Goal: Task Accomplishment & Management: Complete application form

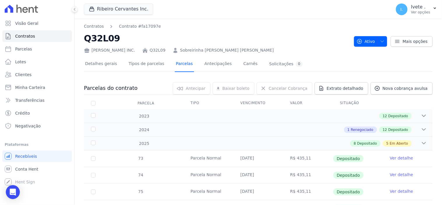
click at [175, 65] on link "Parcelas" at bounding box center [184, 63] width 19 height 15
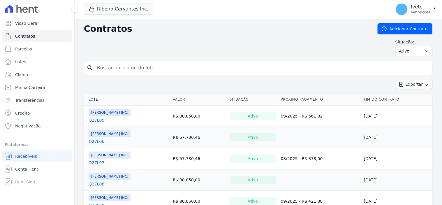
click at [124, 73] on input "search" at bounding box center [261, 68] width 336 height 12
type input "q32l09"
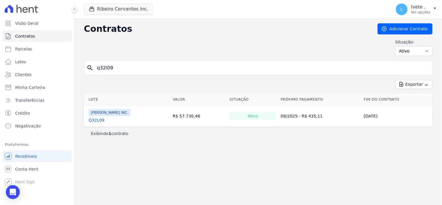
click at [97, 121] on link "Q32L09" at bounding box center [97, 120] width 16 height 6
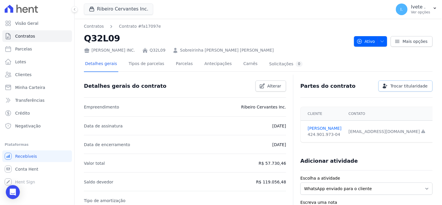
click at [406, 84] on span "Trocar titularidade" at bounding box center [408, 86] width 37 height 6
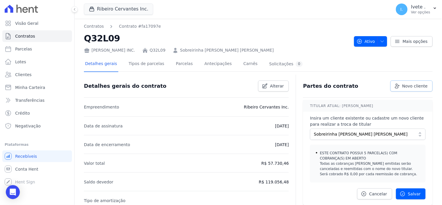
click at [406, 84] on span "Novo cliente" at bounding box center [414, 86] width 25 height 6
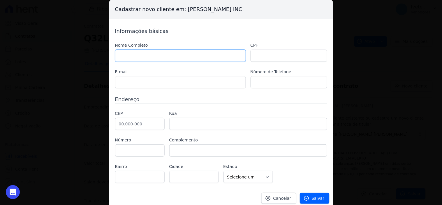
click at [124, 51] on input "text" at bounding box center [180, 56] width 131 height 12
type input "[PERSON_NAME]"
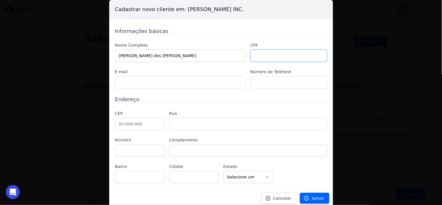
click at [260, 59] on input "text" at bounding box center [288, 56] width 77 height 12
type input "00350229337"
click at [149, 83] on input "text" at bounding box center [180, 82] width 131 height 12
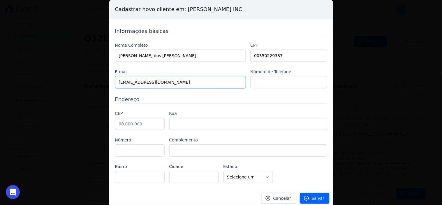
type input "[EMAIL_ADDRESS][DOMAIN_NAME]"
click at [259, 85] on input "text" at bounding box center [288, 82] width 77 height 12
click at [256, 82] on input "9998861-8986" at bounding box center [288, 82] width 77 height 12
click at [252, 82] on input "99)98861-8986" at bounding box center [288, 82] width 77 height 12
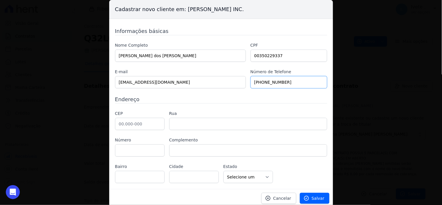
click at [259, 82] on input "(99)98861-8986" at bounding box center [288, 82] width 77 height 12
click at [262, 82] on input "[PHONE_NUMBER]" at bounding box center [288, 82] width 77 height 12
type input "(99) 9 8861-8986"
click at [139, 121] on input "text" at bounding box center [140, 124] width 50 height 12
type input "65.800-000"
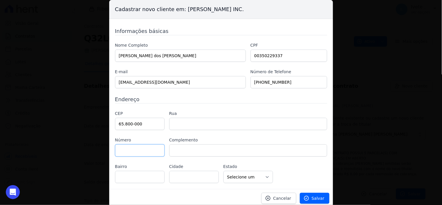
type input "Balsas"
select select "MA"
click at [181, 125] on input "text" at bounding box center [248, 124] width 158 height 12
type input "Av"
click at [181, 125] on input "text" at bounding box center [248, 124] width 158 height 12
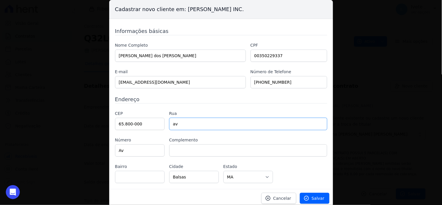
type input "a"
type input "Av Francisco Lima"
click at [132, 152] on input "Av" at bounding box center [140, 150] width 50 height 12
type input "A"
type input "1801"
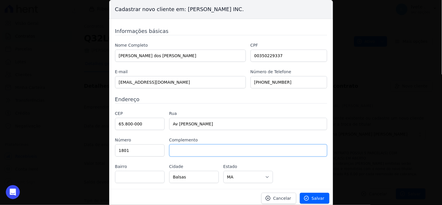
click at [185, 151] on input "text" at bounding box center [248, 150] width 158 height 12
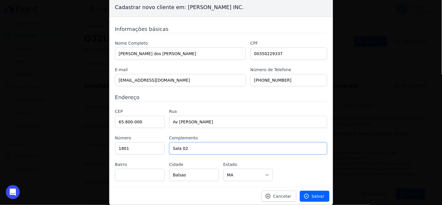
scroll to position [2, 0]
type input "Sala 02"
click at [132, 171] on input "text" at bounding box center [140, 174] width 50 height 12
type input "c"
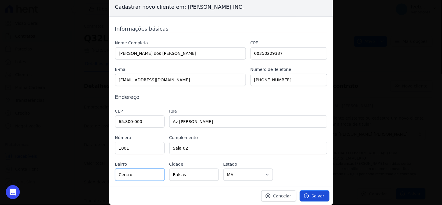
type input "Centro"
click at [313, 194] on span "Salvar" at bounding box center [318, 196] width 13 height 6
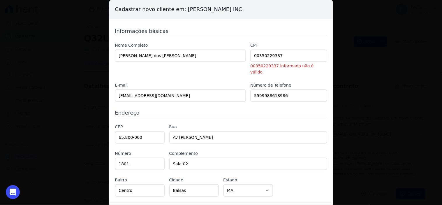
click at [372, 150] on div "Cadastrar novo cliente em: Ribeiro Cervantes INC. Informações básicas Nome Comp…" at bounding box center [221, 102] width 442 height 205
click at [277, 54] on input "00350229337" at bounding box center [288, 56] width 77 height 12
type input "0"
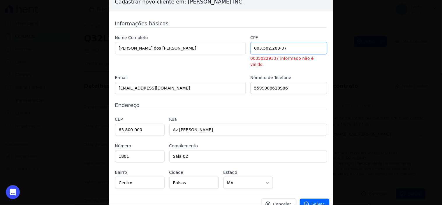
scroll to position [10, 0]
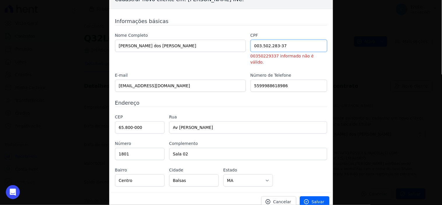
type input "003.502.283-37"
click at [292, 114] on label "Rua" at bounding box center [248, 117] width 158 height 6
click at [317, 199] on span "Salvar" at bounding box center [318, 202] width 13 height 6
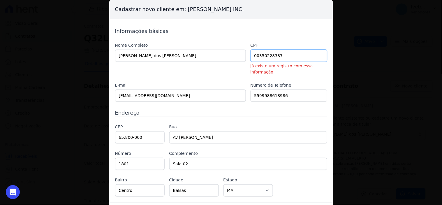
click at [289, 55] on input "00350228337" at bounding box center [288, 56] width 77 height 12
type input "0"
type input "003.502.283-37"
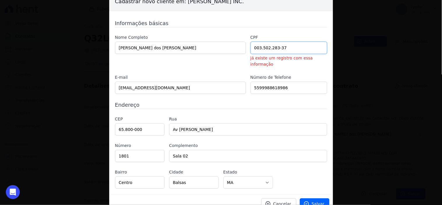
scroll to position [10, 0]
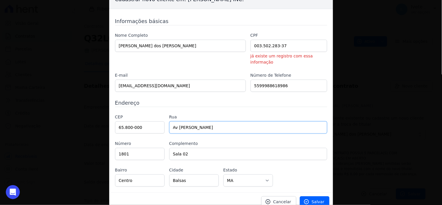
click at [214, 121] on input "Av Francisco Lima" at bounding box center [248, 127] width 158 height 12
click at [283, 199] on span "Cancelar" at bounding box center [282, 202] width 18 height 6
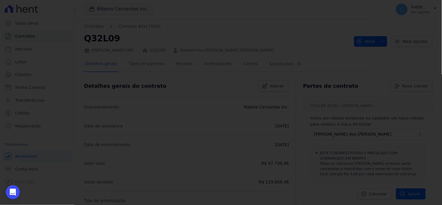
click at [243, 168] on div at bounding box center [221, 102] width 442 height 205
click at [378, 98] on div at bounding box center [221, 102] width 442 height 205
click at [203, 102] on div at bounding box center [221, 102] width 442 height 205
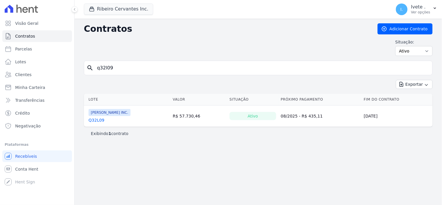
click at [100, 123] on link "Q32L09" at bounding box center [97, 120] width 16 height 6
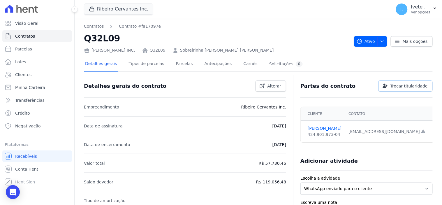
click at [409, 84] on span "Trocar titularidade" at bounding box center [408, 86] width 37 height 6
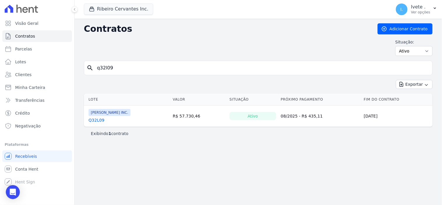
click at [97, 120] on link "Q32L09" at bounding box center [97, 120] width 16 height 6
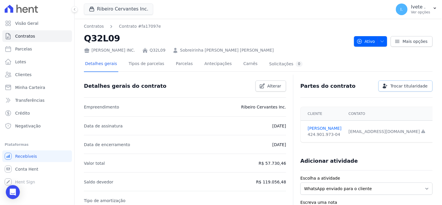
click at [405, 86] on span "Trocar titularidade" at bounding box center [408, 86] width 37 height 6
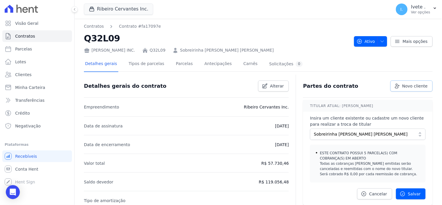
click at [405, 86] on span "Novo cliente" at bounding box center [414, 86] width 25 height 6
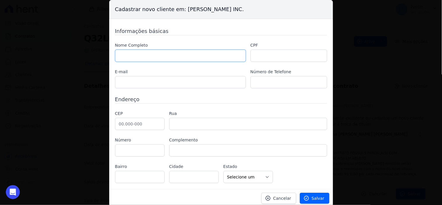
click at [137, 54] on input "text" at bounding box center [180, 56] width 131 height 12
type input "Marcone Pereira dos Santos"
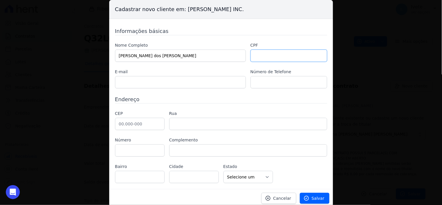
click at [257, 55] on input "text" at bounding box center [288, 56] width 77 height 12
type input "003.502.283-37"
click at [144, 84] on input "text" at bounding box center [180, 82] width 131 height 12
type input "marconep659@gmail.com"
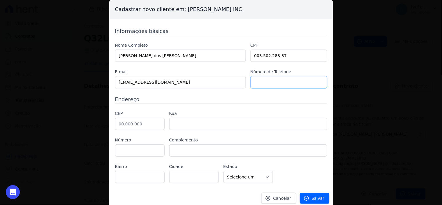
click at [264, 85] on input "text" at bounding box center [288, 82] width 77 height 12
type input "(99) 9 8861-8986"
click at [134, 124] on input "text" at bounding box center [140, 124] width 50 height 12
click at [131, 124] on input "text" at bounding box center [140, 124] width 50 height 12
type input "65.800-000"
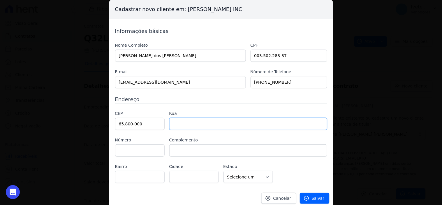
click at [190, 125] on input "text" at bounding box center [248, 124] width 158 height 12
type input "Balsas"
select select "MA"
type input "a"
click at [189, 125] on input "text" at bounding box center [248, 124] width 158 height 12
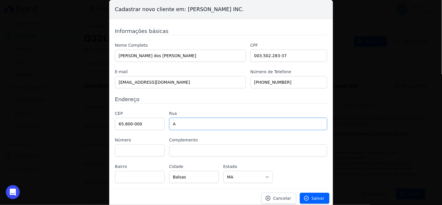
type input "Av Francisco Lima"
click at [139, 154] on input "text" at bounding box center [140, 150] width 50 height 12
type input "1801"
click at [183, 152] on input "text" at bounding box center [248, 150] width 158 height 12
click at [202, 153] on input "text" at bounding box center [248, 150] width 158 height 12
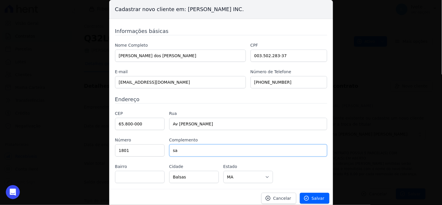
type input "Sala 02"
click at [141, 176] on input "text" at bounding box center [140, 177] width 50 height 12
type input "Centro"
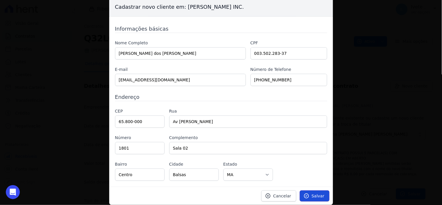
click at [314, 196] on span "Salvar" at bounding box center [318, 196] width 13 height 6
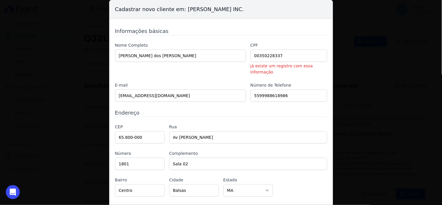
scroll to position [10, 0]
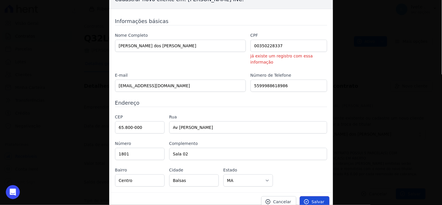
click at [314, 199] on span "Salvar" at bounding box center [318, 202] width 13 height 6
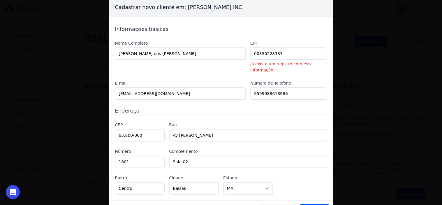
scroll to position [0, 0]
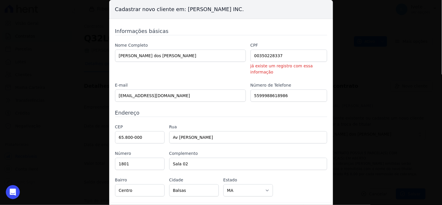
click at [374, 75] on div "Cadastrar novo cliente em: Ribeiro Cervantes INC. Informações básicas Nome Comp…" at bounding box center [221, 102] width 442 height 205
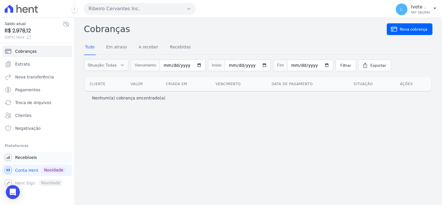
click at [27, 157] on span "Recebíveis" at bounding box center [26, 157] width 22 height 6
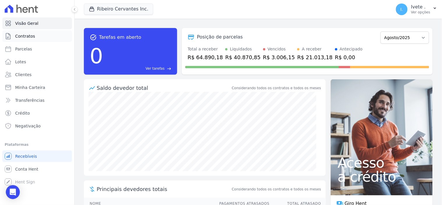
click at [29, 36] on span "Contratos" at bounding box center [25, 36] width 20 height 6
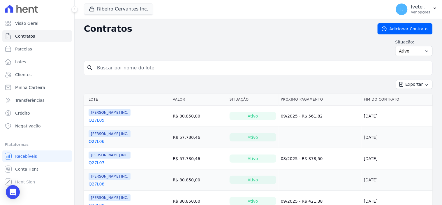
click at [105, 69] on input "search" at bounding box center [261, 68] width 336 height 12
type input "q32l09"
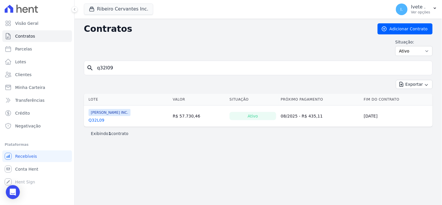
click at [96, 120] on link "Q32L09" at bounding box center [97, 120] width 16 height 6
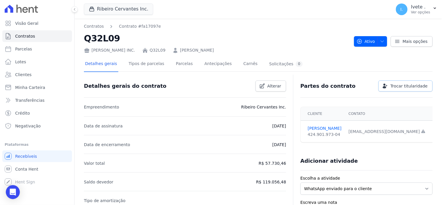
click at [404, 84] on span "Trocar titularidade" at bounding box center [408, 86] width 37 height 6
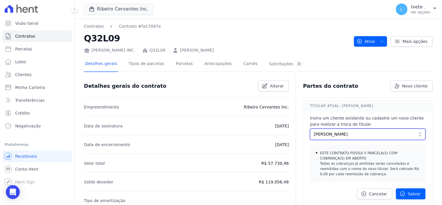
click at [415, 136] on button "[PERSON_NAME]" at bounding box center [368, 133] width 116 height 11
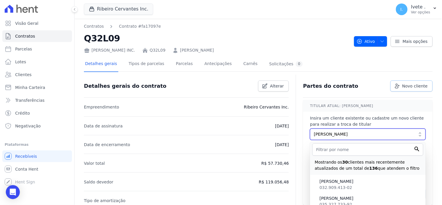
scroll to position [32, 0]
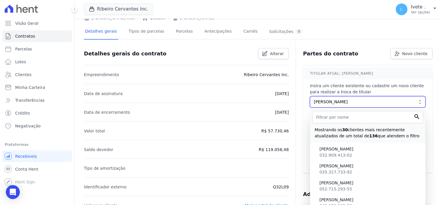
click at [414, 100] on button "[PERSON_NAME]" at bounding box center [368, 101] width 116 height 11
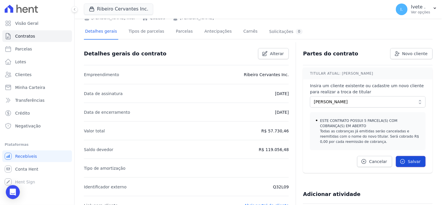
click at [409, 161] on span "Salvar" at bounding box center [414, 161] width 13 height 6
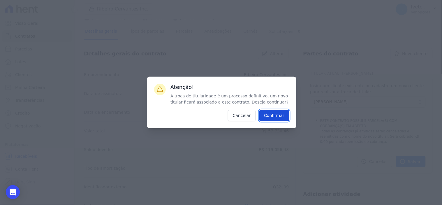
click at [275, 117] on input "Confirmar" at bounding box center [274, 115] width 30 height 11
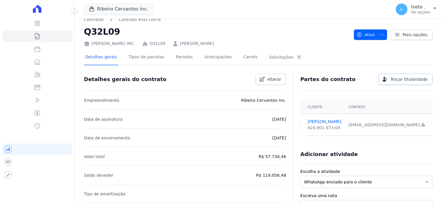
click at [400, 76] on span "Trocar titularidade" at bounding box center [408, 79] width 37 height 6
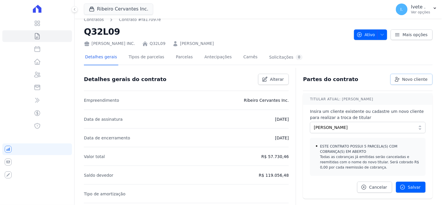
click at [406, 79] on span "Novo cliente" at bounding box center [414, 79] width 25 height 6
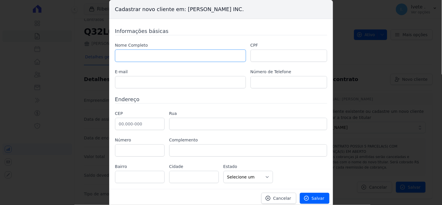
click at [147, 56] on input "text" at bounding box center [180, 56] width 131 height 12
type input "[PERSON_NAME]"
type input "[EMAIL_ADDRESS][DOMAIN_NAME]"
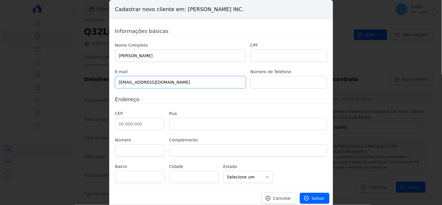
type input "99988618986"
type input "65.800-000"
type input "1801"
type input "Sala 02"
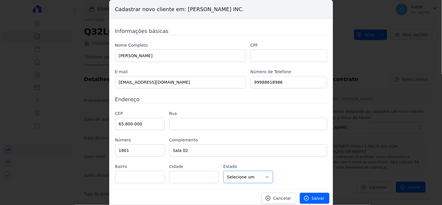
select select "MA"
type input "Balsas"
click at [256, 57] on input "text" at bounding box center [288, 56] width 77 height 12
type input "00350228337"
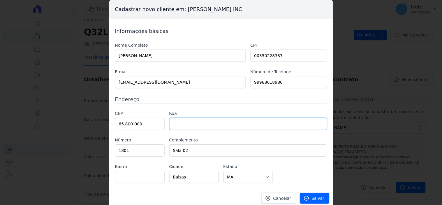
click at [203, 126] on input "text" at bounding box center [248, 124] width 158 height 12
type input "Av Francisco Lima"
type input "Centro"
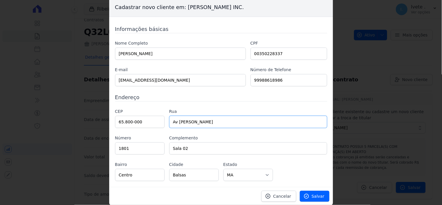
scroll to position [2, 0]
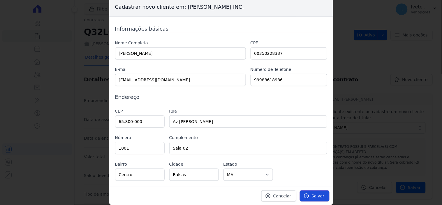
click at [318, 196] on span "Salvar" at bounding box center [318, 196] width 13 height 6
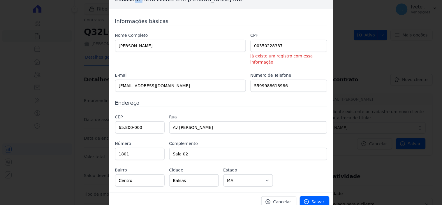
scroll to position [0, 0]
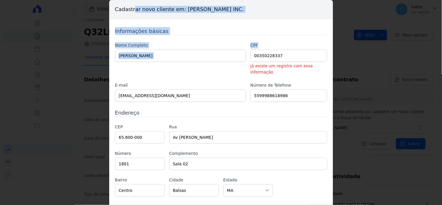
drag, startPoint x: 107, startPoint y: 1, endPoint x: 313, endPoint y: 56, distance: 213.5
click at [313, 56] on div "Cadastrar novo cliente em: Ribeiro Cervantes INC. Informações básicas Nome Comp…" at bounding box center [221, 102] width 224 height 205
click at [313, 25] on div "Informações básicas Nome Completo Marcone Pereira dos Santos CPF 00350228337 já…" at bounding box center [221, 110] width 224 height 183
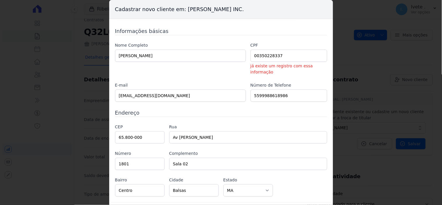
click at [313, 25] on div "Informações básicas Nome Completo Marcone Pereira dos Santos CPF 00350228337 já…" at bounding box center [221, 110] width 224 height 183
click at [257, 89] on input "5599988618986" at bounding box center [288, 95] width 77 height 12
click at [257, 89] on input "99988618986" at bounding box center [288, 95] width 77 height 12
click at [256, 89] on input "99988618986" at bounding box center [288, 95] width 77 height 12
click at [251, 89] on input "99)988618986" at bounding box center [288, 95] width 77 height 12
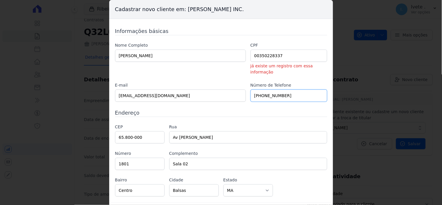
drag, startPoint x: 259, startPoint y: 89, endPoint x: 269, endPoint y: 98, distance: 13.6
click at [269, 98] on div "Informações básicas Nome Completo Marcone Pereira dos Santos CPF 00350228337 já…" at bounding box center [221, 111] width 212 height 169
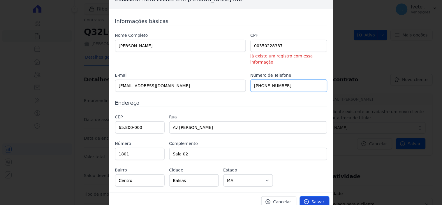
type input "[PHONE_NUMBER]"
click at [313, 199] on span "Salvar" at bounding box center [318, 202] width 13 height 6
click at [282, 47] on input "00350228337" at bounding box center [288, 46] width 77 height 12
type input "0"
type input "00350228337"
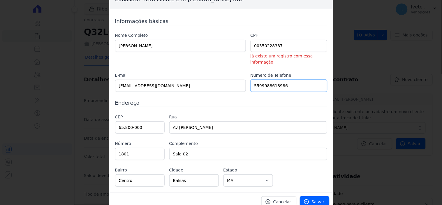
click at [294, 79] on input "5599988618986" at bounding box center [288, 85] width 77 height 12
click at [282, 199] on span "Cancelar" at bounding box center [282, 202] width 18 height 6
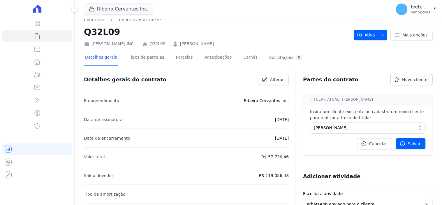
click at [407, 80] on span "Novo cliente" at bounding box center [414, 80] width 25 height 6
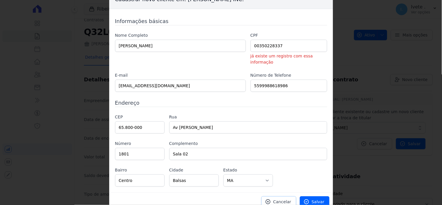
click at [283, 199] on span "Cancelar" at bounding box center [282, 202] width 18 height 6
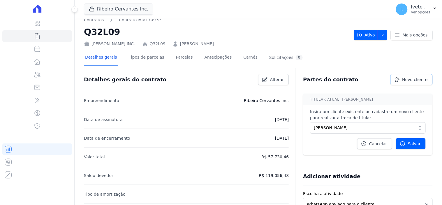
click at [412, 80] on span "Novo cliente" at bounding box center [414, 80] width 25 height 6
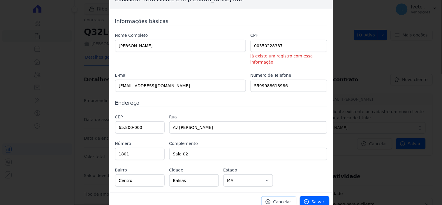
click at [284, 199] on link "Cancelar" at bounding box center [278, 201] width 35 height 11
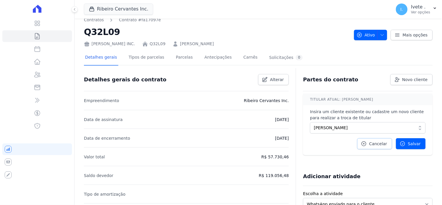
click at [371, 143] on span "Cancelar" at bounding box center [378, 144] width 18 height 6
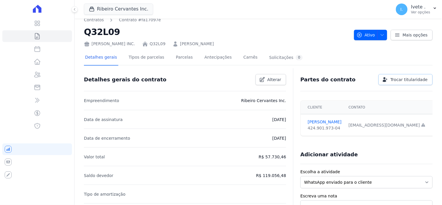
click at [398, 78] on span "Trocar titularidade" at bounding box center [408, 80] width 37 height 6
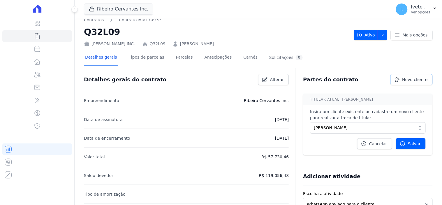
click at [403, 79] on span "Novo cliente" at bounding box center [414, 80] width 25 height 6
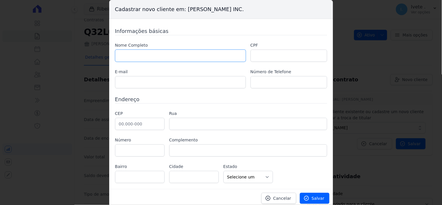
click at [127, 56] on input "text" at bounding box center [180, 56] width 131 height 12
type input "Marcone Pereira dos Santos"
type input "marconep659@gmail.com"
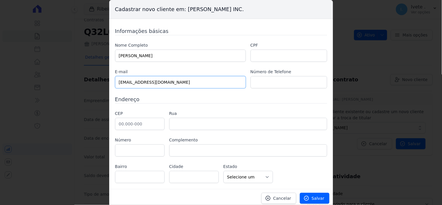
type input "99988618986"
type input "65.800-000"
type input "1801"
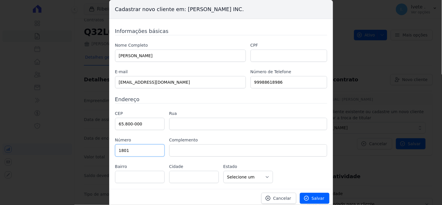
type input "Sala 02"
select select "MA"
type input "Balsas"
click at [267, 55] on input "text" at bounding box center [288, 56] width 77 height 12
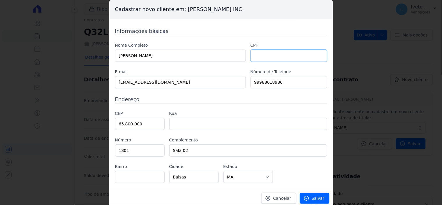
type input "00350229337"
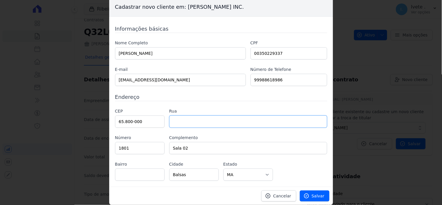
click at [185, 124] on input "text" at bounding box center [248, 121] width 158 height 12
type input "f"
type input "Francisco Lima"
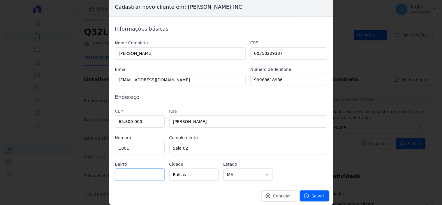
click at [124, 177] on input "text" at bounding box center [140, 174] width 50 height 12
click at [285, 52] on input "00350229337" at bounding box center [288, 53] width 77 height 12
type input "0"
click at [318, 194] on span "Salvar" at bounding box center [318, 196] width 13 height 6
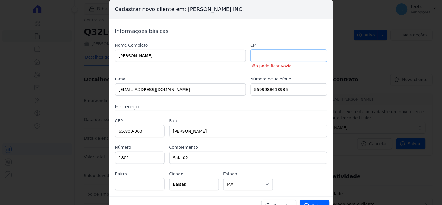
click at [255, 53] on input "text" at bounding box center [288, 56] width 77 height 12
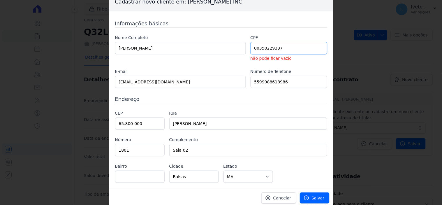
scroll to position [10, 0]
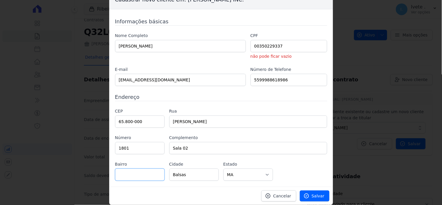
click at [115, 174] on input "text" at bounding box center [140, 174] width 50 height 12
click at [122, 175] on input "text" at bounding box center [140, 174] width 50 height 12
click at [123, 175] on input "text" at bounding box center [140, 174] width 50 height 12
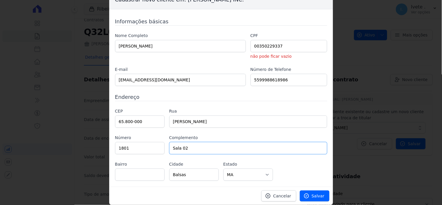
click at [193, 152] on input "Sala 02" at bounding box center [248, 148] width 158 height 12
click at [135, 176] on input "text" at bounding box center [140, 174] width 50 height 12
click at [284, 43] on input "00350229337" at bounding box center [288, 46] width 77 height 12
type input "0"
type input "003.502.283-37"
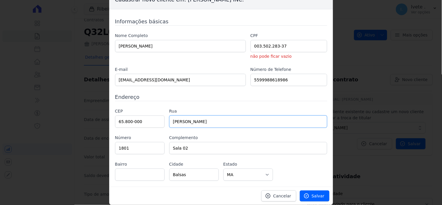
click at [169, 121] on input "Francisco Lima" at bounding box center [248, 121] width 158 height 12
click at [171, 120] on input "Francisco Lima" at bounding box center [248, 121] width 158 height 12
click at [214, 124] on input "Francisco Lima" at bounding box center [248, 121] width 158 height 12
click at [205, 121] on input "Francisco Lima" at bounding box center [248, 121] width 158 height 12
click at [200, 121] on input "Francisco Lima" at bounding box center [248, 121] width 158 height 12
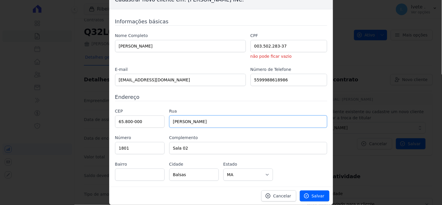
click at [199, 119] on input "Francisco Lima" at bounding box center [248, 121] width 158 height 12
click at [230, 123] on input "Francisco Lima" at bounding box center [248, 121] width 158 height 12
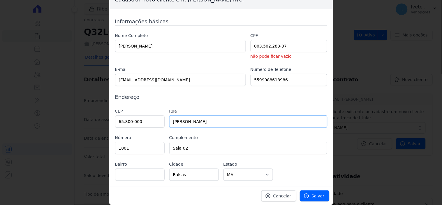
click at [208, 125] on input "Francisco Lima" at bounding box center [248, 121] width 158 height 12
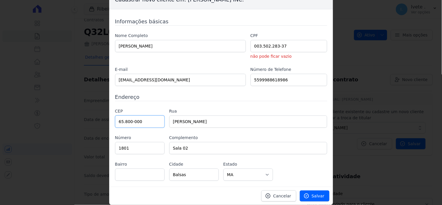
click at [149, 124] on input "65.800-000" at bounding box center [140, 121] width 50 height 12
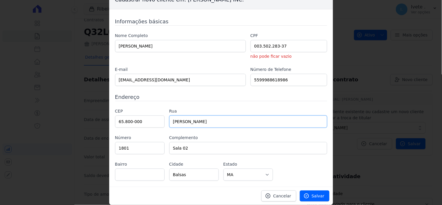
click at [205, 122] on input "Francisco Lima" at bounding box center [248, 121] width 158 height 12
click at [205, 119] on input "Francisco Lima" at bounding box center [248, 121] width 158 height 12
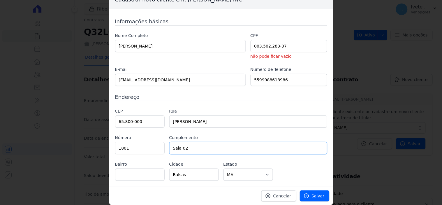
drag, startPoint x: 197, startPoint y: 146, endPoint x: 199, endPoint y: 141, distance: 4.7
click at [197, 145] on input "Sala 02" at bounding box center [248, 148] width 158 height 12
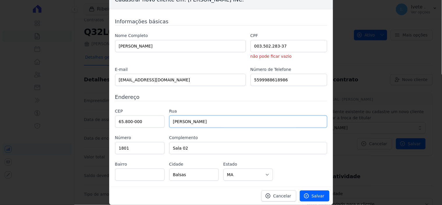
click at [207, 120] on input "Francisco Lima" at bounding box center [248, 121] width 158 height 12
click at [201, 122] on input "Francisco Lima" at bounding box center [248, 121] width 158 height 12
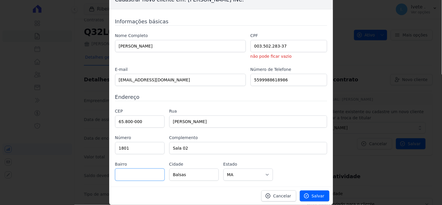
click at [133, 174] on input "text" at bounding box center [140, 174] width 50 height 12
click at [283, 196] on span "Cancelar" at bounding box center [282, 196] width 18 height 6
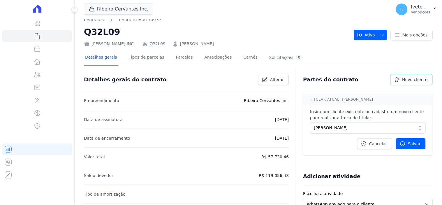
click at [418, 79] on span "Novo cliente" at bounding box center [414, 80] width 25 height 6
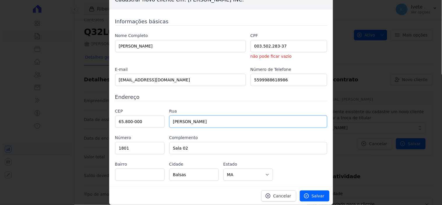
click at [207, 120] on input "Francisco Lima" at bounding box center [248, 121] width 158 height 12
click at [171, 120] on input "Francisco Lima" at bounding box center [248, 121] width 158 height 12
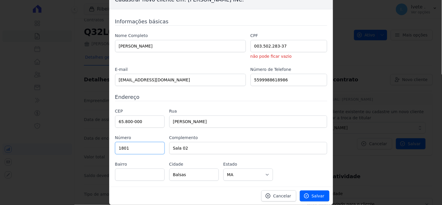
click at [147, 144] on input "1801" at bounding box center [140, 148] width 50 height 12
click at [121, 175] on input "text" at bounding box center [140, 174] width 50 height 12
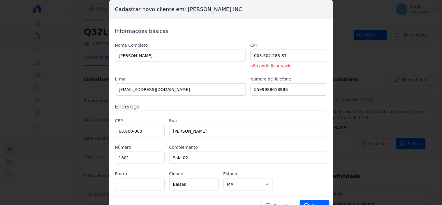
click at [361, 60] on div "Cadastrar novo cliente em: Ribeiro Cervantes INC. Informações básicas Nome Comp…" at bounding box center [221, 102] width 442 height 205
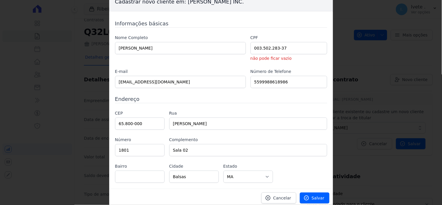
scroll to position [10, 0]
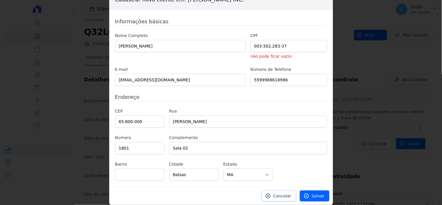
click at [281, 195] on span "Cancelar" at bounding box center [282, 196] width 18 height 6
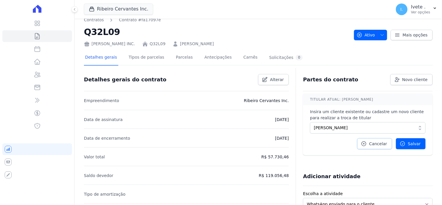
click at [373, 142] on span "Cancelar" at bounding box center [378, 144] width 18 height 6
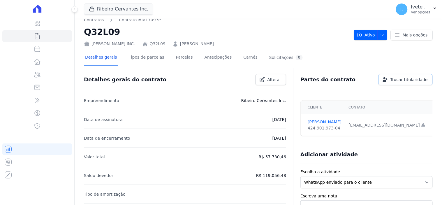
click at [403, 80] on span "Trocar titularidade" at bounding box center [408, 80] width 37 height 6
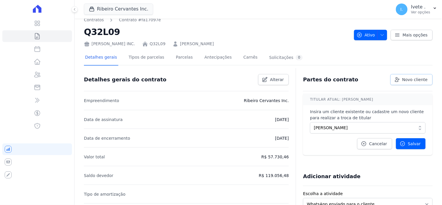
click at [409, 78] on span "Novo cliente" at bounding box center [414, 80] width 25 height 6
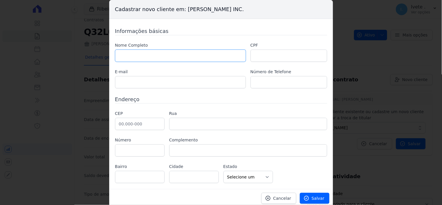
click at [145, 57] on input "text" at bounding box center [180, 56] width 131 height 12
type input "Marcone Pereira dos Santos"
type input "marconep659@gmail.com"
type input "99988618986"
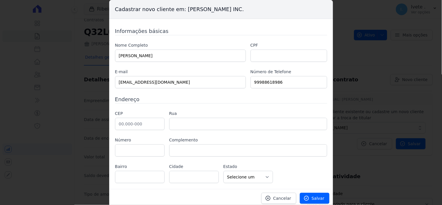
type input "65.800-000"
type input "1801"
type input "Sala 02"
select select "MA"
type input "Balsas"
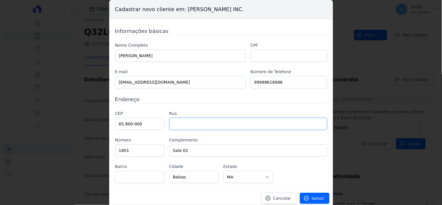
click at [177, 124] on input "text" at bounding box center [248, 124] width 158 height 12
type input "Av Francisco Lima"
type input "Centro"
click at [260, 61] on input "text" at bounding box center [288, 56] width 77 height 12
type input "003.502.283-37"
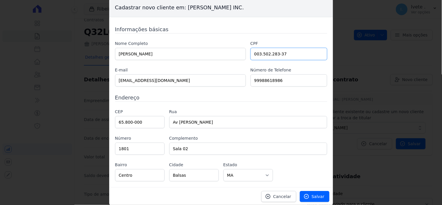
scroll to position [2, 0]
click at [316, 196] on span "Salvar" at bounding box center [318, 196] width 13 height 6
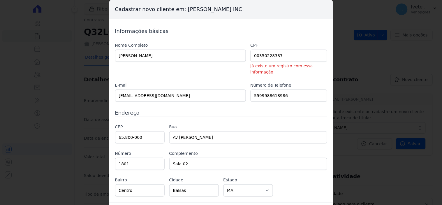
scroll to position [10, 0]
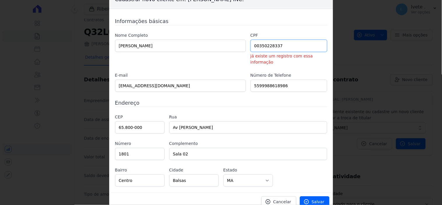
click at [280, 46] on input "00350228337" at bounding box center [288, 46] width 77 height 12
type input "0"
type input "00350228337"
click at [286, 199] on span "Cancelar" at bounding box center [282, 202] width 18 height 6
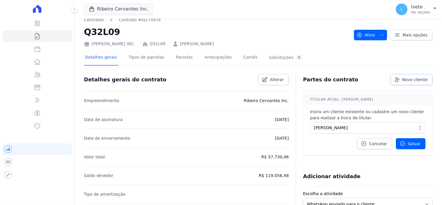
click at [410, 76] on link "Novo cliente" at bounding box center [411, 79] width 42 height 11
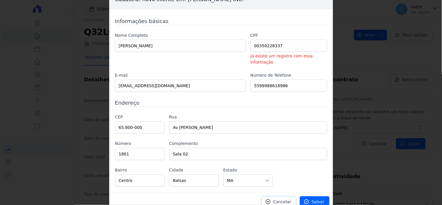
click at [276, 199] on span "Cancelar" at bounding box center [282, 202] width 18 height 6
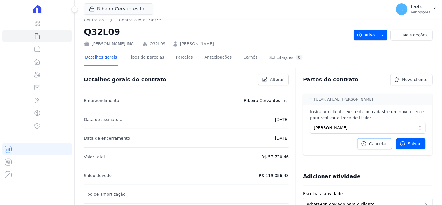
click at [363, 142] on icon at bounding box center [364, 144] width 6 height 6
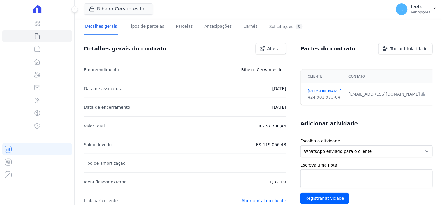
scroll to position [0, 0]
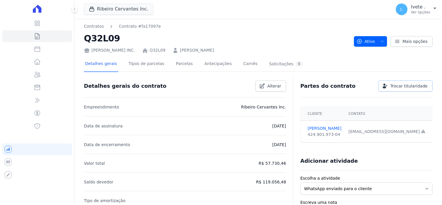
click at [399, 85] on span "Trocar titularidade" at bounding box center [408, 86] width 37 height 6
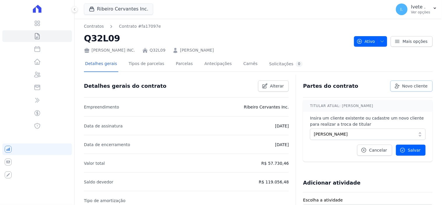
click at [402, 85] on span "Novo cliente" at bounding box center [414, 86] width 25 height 6
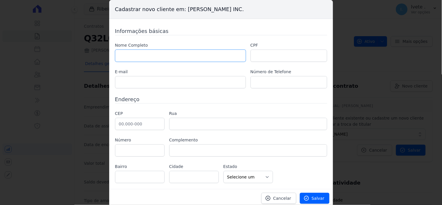
click at [144, 59] on input "text" at bounding box center [180, 56] width 131 height 12
type input "Marcone Pereira dos Santos"
type input "marconep659@gmail.com"
type input "99988618986"
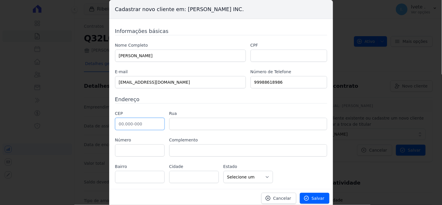
type input "65.800-000"
type input "1801"
type input "Sala 02"
select select "MA"
click at [257, 54] on input "text" at bounding box center [288, 56] width 77 height 12
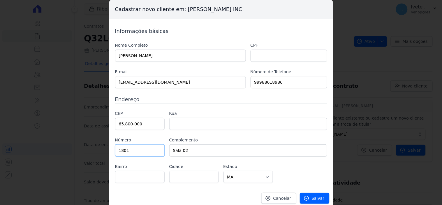
type input "Balsas"
click at [280, 59] on input "text" at bounding box center [288, 56] width 77 height 12
type input "003.502.283-37"
click at [187, 121] on input "text" at bounding box center [248, 124] width 158 height 12
type input "Av Francisco Lima"
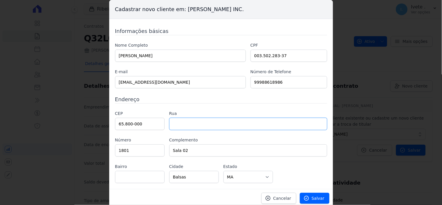
type input "Centro"
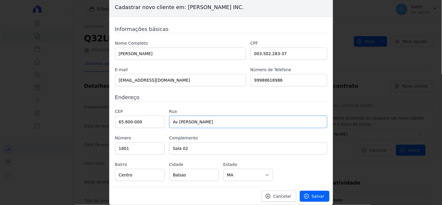
scroll to position [2, 0]
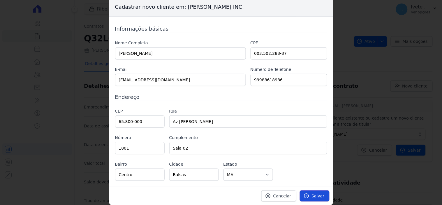
click at [316, 196] on span "Salvar" at bounding box center [318, 196] width 13 height 6
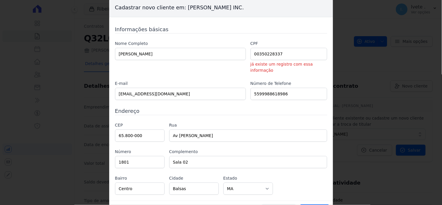
scroll to position [0, 0]
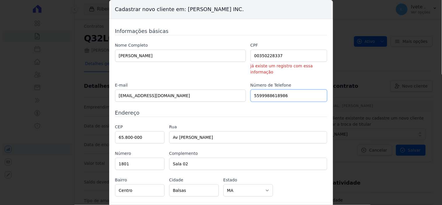
click at [257, 89] on input "5599988618986" at bounding box center [288, 95] width 77 height 12
click at [256, 89] on input "99988618986" at bounding box center [288, 95] width 77 height 12
click at [260, 89] on input "99 988618986" at bounding box center [288, 95] width 77 height 12
click at [270, 89] on input "99 9 88618986" at bounding box center [288, 95] width 77 height 12
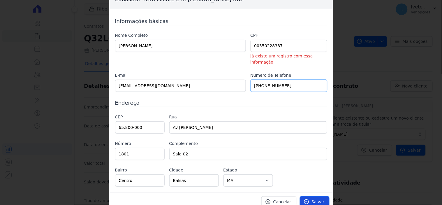
type input "99 9 8861-8986"
click at [318, 199] on span "Salvar" at bounding box center [318, 202] width 13 height 6
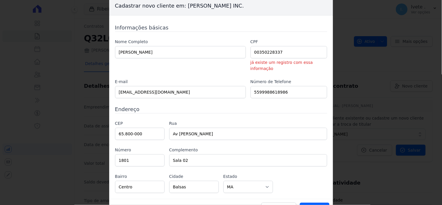
scroll to position [0, 0]
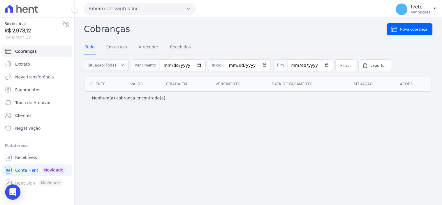
click at [10, 192] on icon "Open Intercom Messenger" at bounding box center [12, 192] width 7 height 8
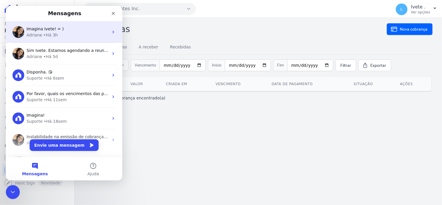
click at [48, 32] on div "• Há 3h" at bounding box center [50, 35] width 15 height 6
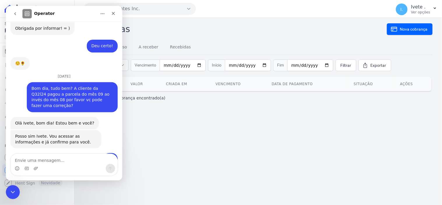
scroll to position [1233, 0]
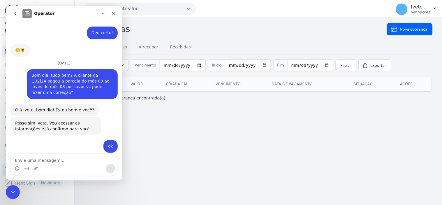
click at [32, 161] on textarea "Envie uma mensagem..." at bounding box center [63, 158] width 107 height 10
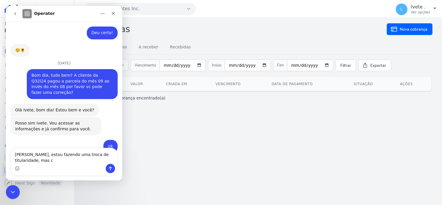
scroll to position [1239, 0]
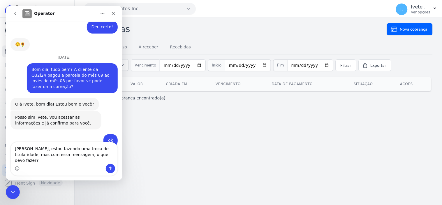
type textarea "[PERSON_NAME], estou fazendo uma troca de titularidade, mas com essa mensagem, …"
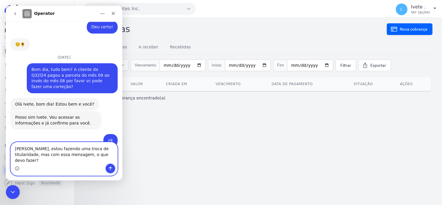
click at [112, 167] on icon "Enviar uma mensagem" at bounding box center [110, 168] width 5 height 5
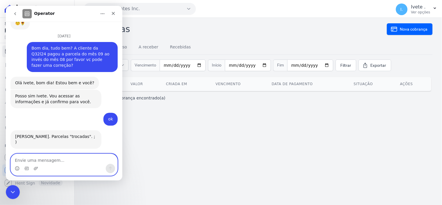
scroll to position [1262, 0]
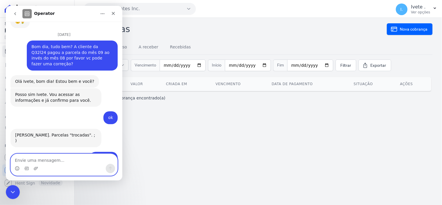
click at [38, 160] on textarea "Envie uma mensagem..." at bounding box center [63, 158] width 107 height 10
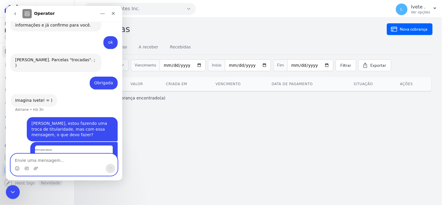
scroll to position [1338, 0]
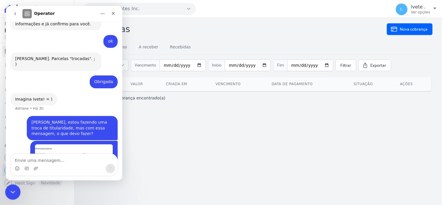
click at [10, 192] on icon "Encerramento do Messenger da Intercom" at bounding box center [11, 191] width 7 height 7
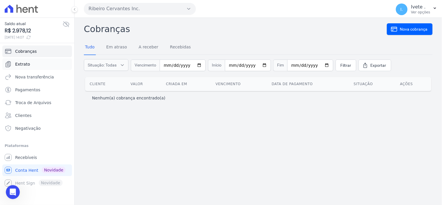
click at [23, 63] on span "Extrato" at bounding box center [22, 64] width 15 height 6
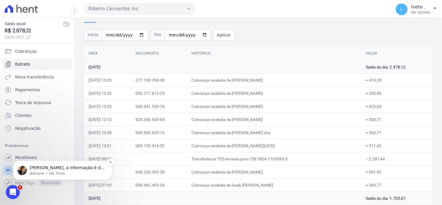
click at [62, 173] on p "Adriane • Há 7min" at bounding box center [67, 172] width 75 height 5
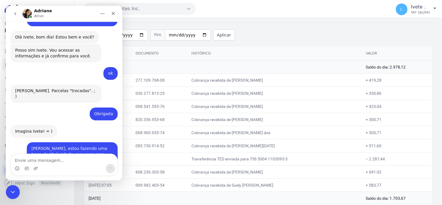
scroll to position [1382, 0]
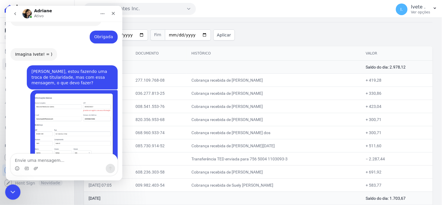
click at [10, 191] on icon "Encerramento do Messenger da Intercom" at bounding box center [11, 191] width 7 height 7
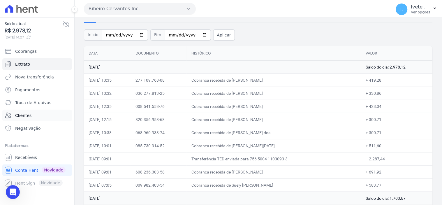
scroll to position [1372, 0]
click at [27, 115] on span "Clientes" at bounding box center [23, 115] width 16 height 6
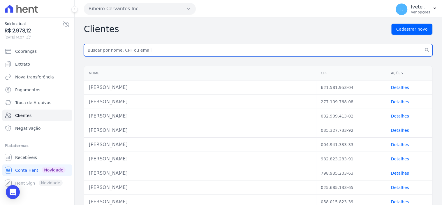
click at [111, 53] on input "text" at bounding box center [258, 50] width 349 height 12
type input "marcone"
click at [422, 44] on button "search" at bounding box center [427, 50] width 10 height 12
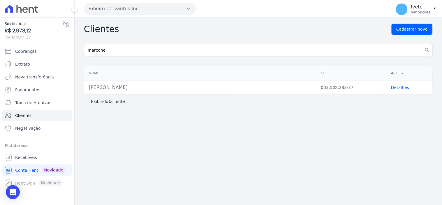
click at [398, 88] on link "Detalhes" at bounding box center [400, 87] width 18 height 5
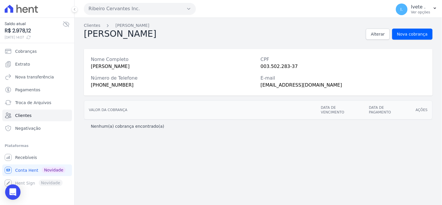
click at [15, 193] on icon "Open Intercom Messenger" at bounding box center [12, 192] width 7 height 8
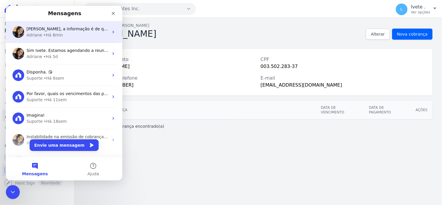
click at [63, 32] on div "Adriane • Há 8min" at bounding box center [67, 35] width 82 height 6
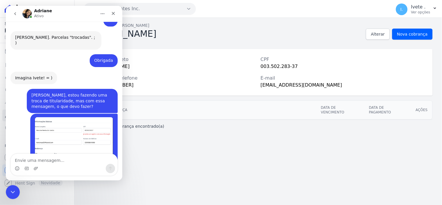
scroll to position [1372, 0]
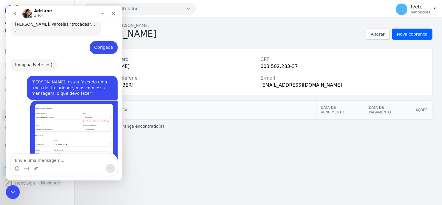
click at [34, 157] on textarea "Envie uma mensagem..." at bounding box center [63, 158] width 107 height 10
type textarea "Ja aparece o nome dele"
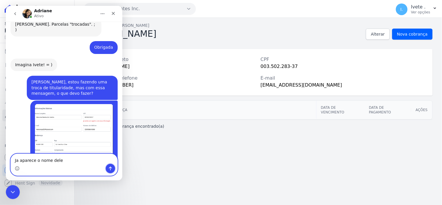
click at [108, 168] on icon "Enviar uma mensagem" at bounding box center [110, 168] width 5 height 5
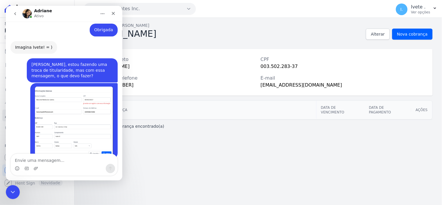
click at [161, 159] on div "Clientes Marcone Santos Marcone Santos Alterar Nova cobrança Nome Completo Marc…" at bounding box center [258, 111] width 367 height 187
click at [13, 191] on icon "Encerramento do Messenger da Intercom" at bounding box center [11, 191] width 7 height 7
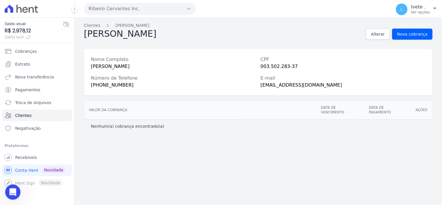
click at [13, 192] on icon "Abertura do Messenger da Intercom" at bounding box center [12, 191] width 10 height 10
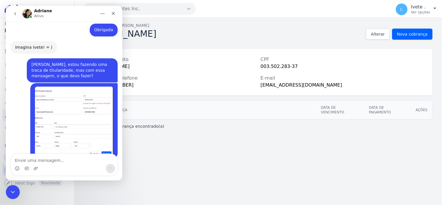
click at [35, 161] on textarea "Envie uma mensagem..." at bounding box center [63, 158] width 107 height 10
type textarea "mas como faço ?"
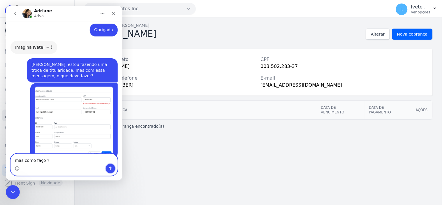
click at [111, 167] on icon "Enviar uma mensagem" at bounding box center [110, 168] width 3 height 4
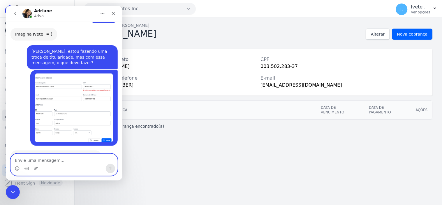
click at [25, 159] on textarea "Envie uma mensagem..." at bounding box center [63, 158] width 107 height 10
type textarea "para validar a informação?"
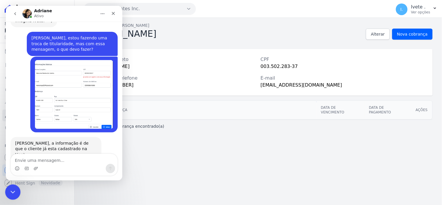
click at [7, 193] on div "Encerramento do Messenger da Intercom" at bounding box center [12, 191] width 14 height 14
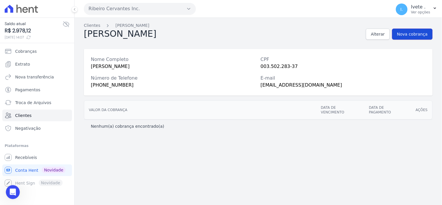
click at [423, 33] on span "Nova cobrança" at bounding box center [412, 34] width 31 height 6
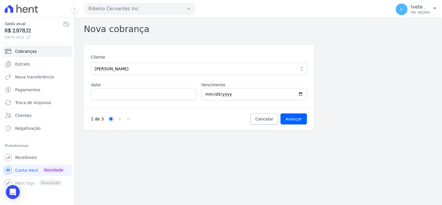
click at [265, 119] on span "Cancelar" at bounding box center [264, 119] width 18 height 6
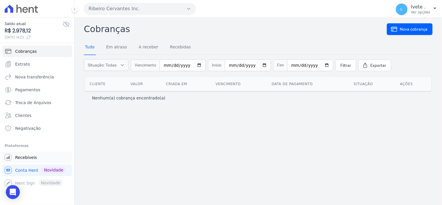
click at [21, 157] on span "Recebíveis" at bounding box center [26, 157] width 22 height 6
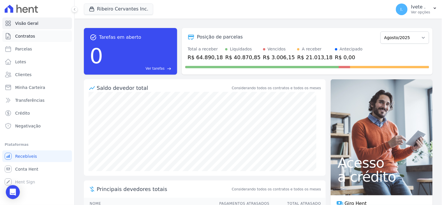
click at [25, 36] on span "Contratos" at bounding box center [25, 36] width 20 height 6
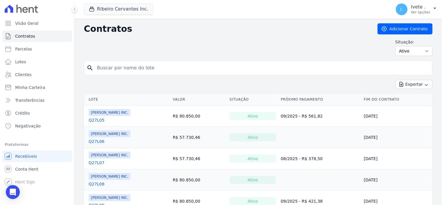
click at [104, 67] on input "search" at bounding box center [261, 68] width 336 height 12
type input "q32l09"
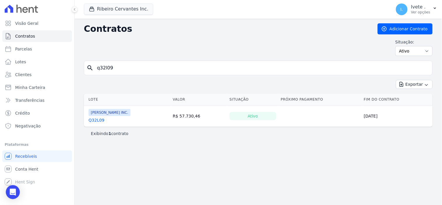
click at [95, 120] on link "Q32L09" at bounding box center [97, 120] width 16 height 6
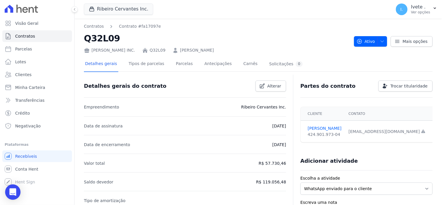
click at [13, 191] on icon "Open Intercom Messenger" at bounding box center [12, 192] width 7 height 8
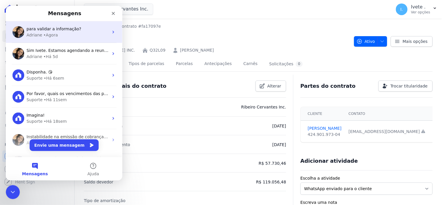
click at [41, 29] on span "para validar a informação?" at bounding box center [53, 28] width 55 height 5
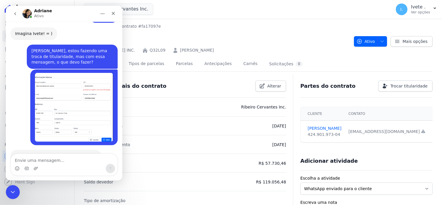
click at [27, 160] on textarea "Envie uma mensagem..." at bounding box center [63, 158] width 107 height 10
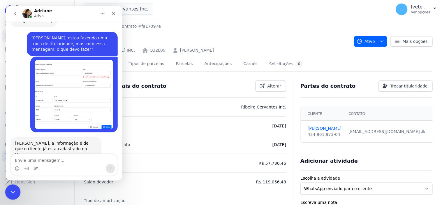
click at [11, 192] on icon "Encerramento do Messenger da Intercom" at bounding box center [11, 191] width 7 height 7
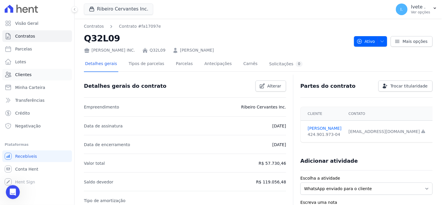
click at [23, 72] on span "Clientes" at bounding box center [23, 75] width 16 height 6
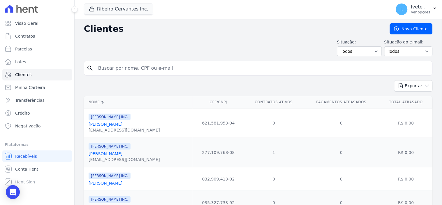
click at [111, 69] on input "search" at bounding box center [262, 68] width 335 height 12
type input "marcone"
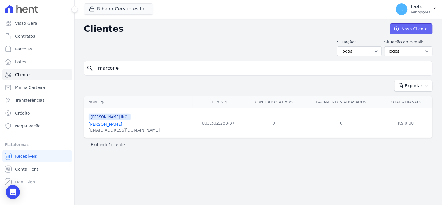
click at [414, 29] on link "Novo Cliente" at bounding box center [411, 28] width 43 height 11
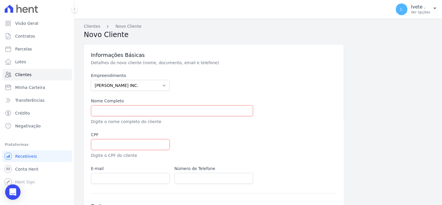
click at [12, 193] on icon "Open Intercom Messenger" at bounding box center [13, 192] width 8 height 8
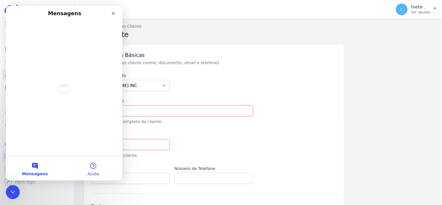
click at [91, 168] on button "Ajuda" at bounding box center [93, 168] width 58 height 23
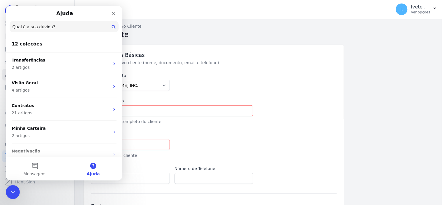
click at [28, 30] on input "Qual é a sua dúvida?" at bounding box center [63, 26] width 109 height 11
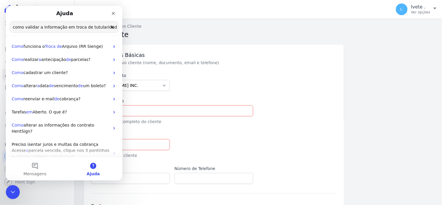
type input "como validar a informação em troca de tutularidade?"
click at [107, 27] on input "como validar a informação em troca de tutularidade?" at bounding box center [64, 26] width 108 height 11
click at [74, 22] on input "como validar a informação em troca de tutularidade?" at bounding box center [64, 26] width 108 height 11
click at [74, 25] on input "como validar a informação em troca de tutularidade?" at bounding box center [64, 26] width 108 height 11
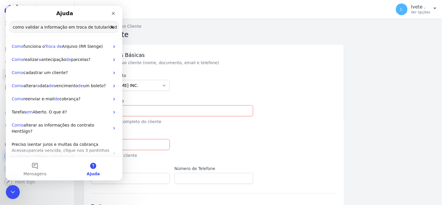
click at [92, 168] on button "Ajuda" at bounding box center [93, 168] width 58 height 23
click at [72, 25] on input "como validar a informação em troca de tutularidade?" at bounding box center [64, 26] width 108 height 11
click at [115, 13] on icon "Fechar" at bounding box center [113, 13] width 5 height 5
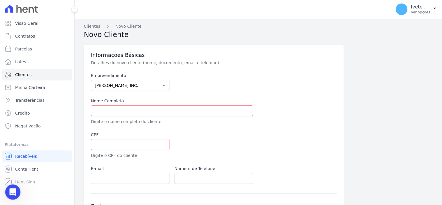
click at [13, 188] on icon "Abertura do Messenger da Intercom" at bounding box center [12, 191] width 10 height 10
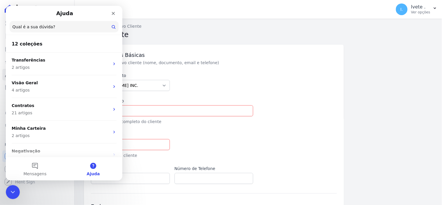
click at [45, 26] on input "Qual é a sua dúvida?" at bounding box center [63, 26] width 109 height 11
click at [115, 12] on icon "Fechar" at bounding box center [113, 13] width 5 height 5
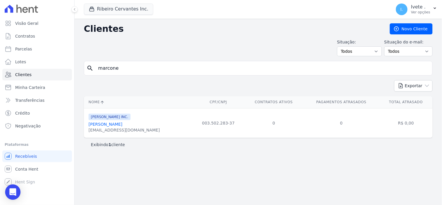
click at [11, 191] on icon "Open Intercom Messenger" at bounding box center [12, 192] width 7 height 8
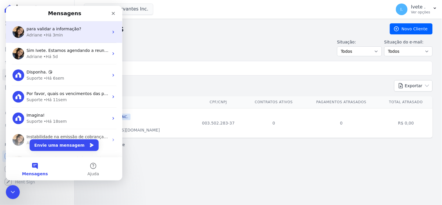
click at [59, 33] on div "Adriane • Há 3min" at bounding box center [67, 35] width 82 height 6
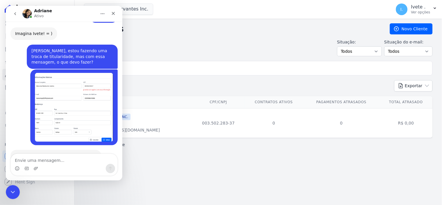
scroll to position [1416, 0]
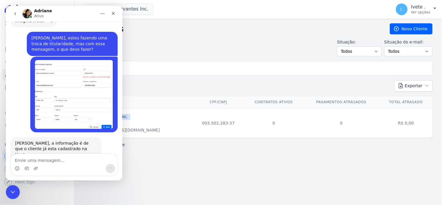
click at [36, 157] on textarea "Envie uma mensagem..." at bounding box center [63, 158] width 107 height 10
click at [12, 194] on icon "Encerramento do Messenger da Intercom" at bounding box center [11, 191] width 7 height 7
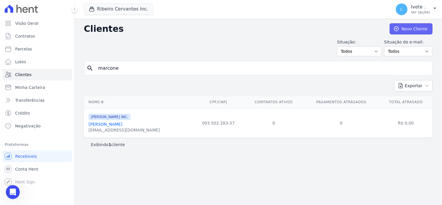
click at [415, 29] on link "Novo Cliente" at bounding box center [411, 28] width 43 height 11
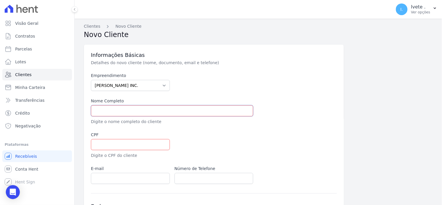
click at [102, 112] on input "text" at bounding box center [172, 110] width 162 height 11
type input "Marcone Pereira dos Santos"
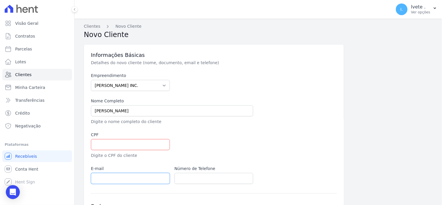
type input "marconep659@gmail.com"
type input "99988618986"
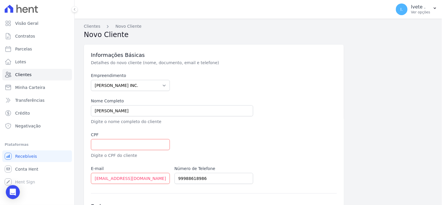
type input "65.800-000"
type input "1801"
type input "Sala 02"
select select "MA"
click at [120, 147] on input "text" at bounding box center [130, 144] width 79 height 11
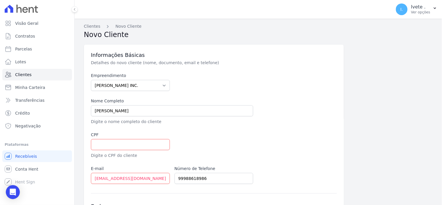
type input "Balsas"
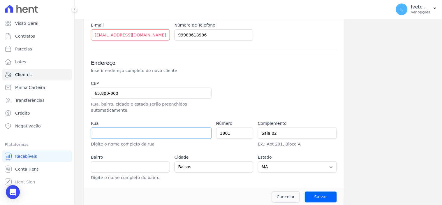
click at [120, 130] on input "text" at bounding box center [151, 133] width 121 height 11
type input "003.502.283-37"
click at [107, 161] on input "text" at bounding box center [130, 166] width 79 height 11
type input "Centro"
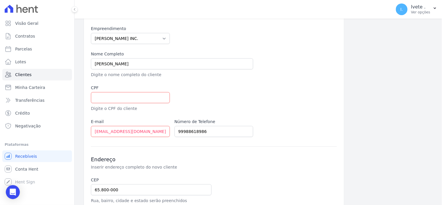
scroll to position [46, 0]
click at [100, 98] on input "text" at bounding box center [130, 98] width 79 height 11
type input "003.502.283-37"
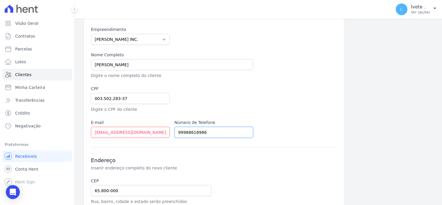
click at [182, 130] on input "99988618986" at bounding box center [213, 132] width 79 height 11
click at [176, 131] on input "99)988618986" at bounding box center [213, 132] width 79 height 11
click at [184, 133] on input "(99)988618986" at bounding box center [213, 132] width 79 height 11
click at [196, 132] on input "(99) 988618986" at bounding box center [213, 132] width 79 height 11
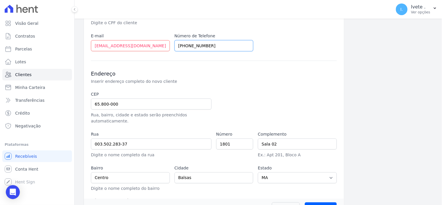
scroll to position [143, 0]
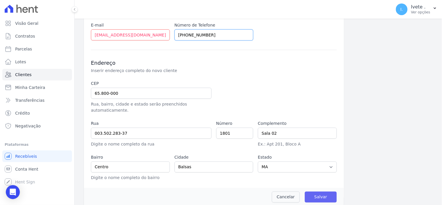
type input "(99) 98861-8986"
click at [321, 193] on input "Salvar" at bounding box center [321, 196] width 32 height 11
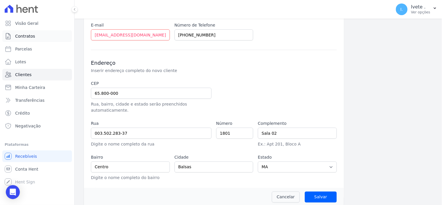
click at [29, 36] on span "Contratos" at bounding box center [25, 36] width 20 height 6
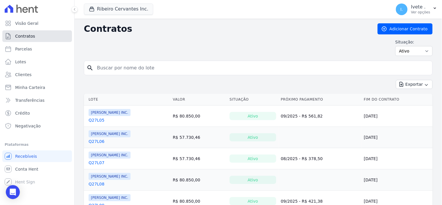
click at [27, 38] on span "Contratos" at bounding box center [25, 36] width 20 height 6
click at [98, 68] on input "search" at bounding box center [261, 68] width 336 height 12
type input "q32l09"
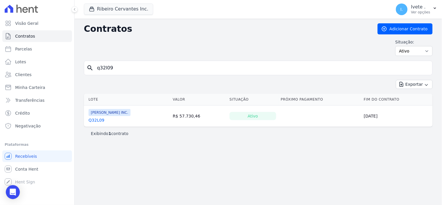
click at [94, 121] on link "Q32L09" at bounding box center [97, 120] width 16 height 6
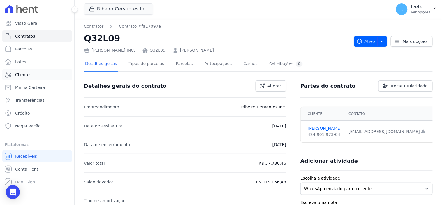
click at [26, 72] on span "Clientes" at bounding box center [23, 75] width 16 height 6
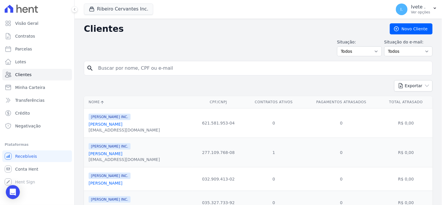
click at [117, 68] on input "search" at bounding box center [262, 68] width 335 height 12
type input "q32l09"
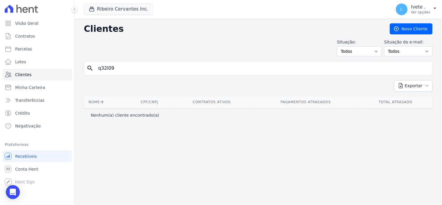
click at [118, 68] on input "q32l09" at bounding box center [262, 68] width 335 height 12
type input "q"
type input "marcone"
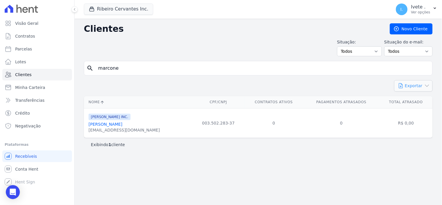
click at [427, 84] on icon "button" at bounding box center [427, 86] width 6 height 6
click at [380, 50] on select "Todos Adimplentes Inadimplentes" at bounding box center [359, 51] width 45 height 10
click at [426, 52] on select "Todos Confirmado Não confirmado" at bounding box center [408, 51] width 48 height 10
click at [10, 196] on div "Open Intercom Messenger" at bounding box center [12, 191] width 15 height 15
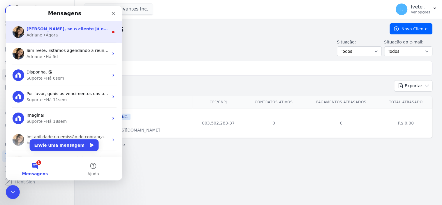
click at [61, 30] on span "Ivete, se o cliente já esta cadastrado, não há necessidade de cadastrá-lo novam…" at bounding box center [201, 28] width 350 height 5
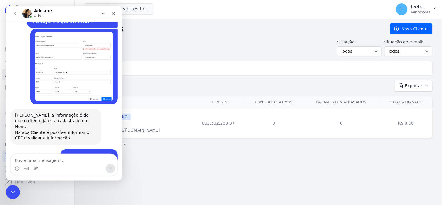
scroll to position [1451, 0]
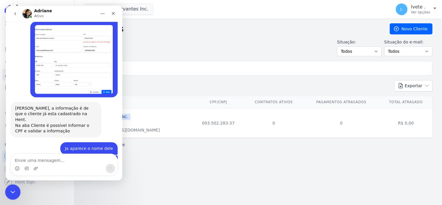
click at [10, 194] on icon "Encerramento do Messenger da Intercom" at bounding box center [11, 191] width 7 height 7
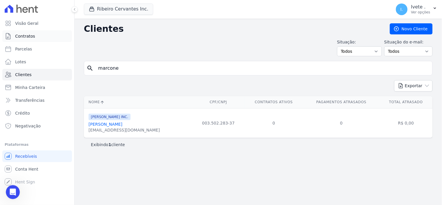
click at [31, 36] on span "Contratos" at bounding box center [25, 36] width 20 height 6
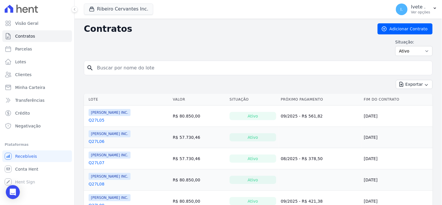
click at [117, 73] on input "search" at bounding box center [261, 68] width 336 height 12
type input "q32l09"
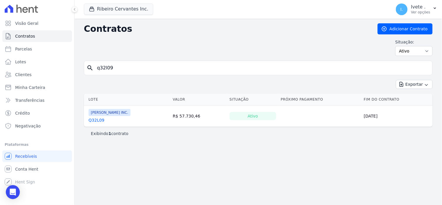
click at [95, 122] on link "Q32L09" at bounding box center [97, 120] width 16 height 6
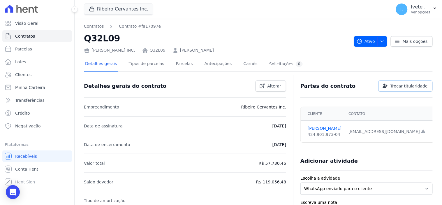
click at [417, 87] on span "Trocar titularidade" at bounding box center [408, 86] width 37 height 6
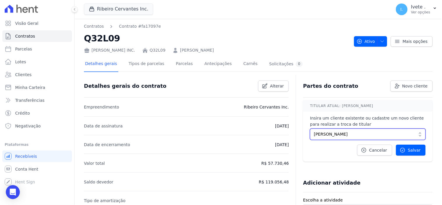
click at [414, 134] on button "Sobreirinha Gomes da Silva" at bounding box center [368, 133] width 116 height 11
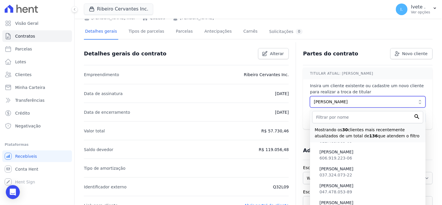
scroll to position [138, 0]
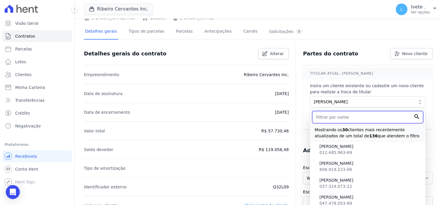
click at [328, 117] on input "text" at bounding box center [367, 117] width 111 height 12
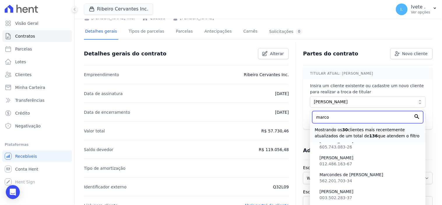
scroll to position [0, 0]
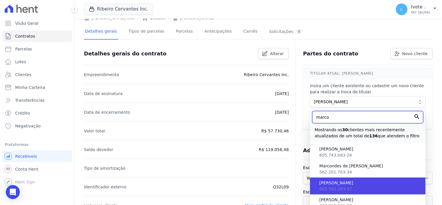
type input "marco"
click at [330, 182] on span "Marcone Pereira dos Santos" at bounding box center [370, 183] width 102 height 6
type input "4562e239-19d2-4b15-bf37-f5d537b71ce6"
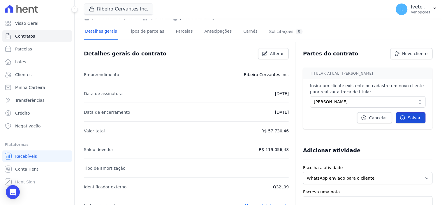
click at [416, 117] on link "Salvar" at bounding box center [411, 117] width 30 height 11
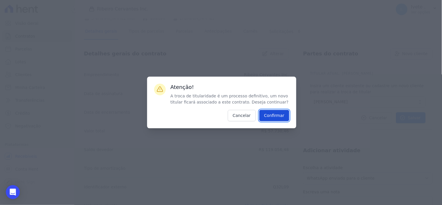
click at [277, 115] on input "Confirmar" at bounding box center [274, 115] width 30 height 11
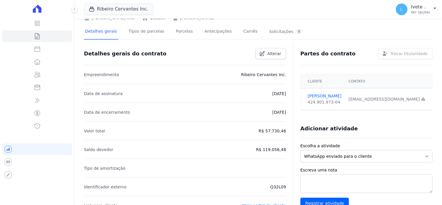
scroll to position [6, 0]
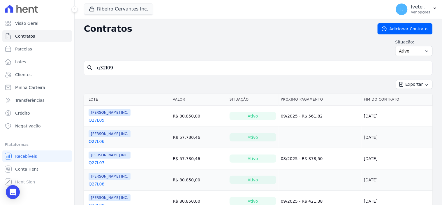
click at [125, 67] on input "q32l09" at bounding box center [261, 68] width 336 height 12
click at [120, 68] on input "q32l09" at bounding box center [261, 68] width 336 height 12
type input "q"
click at [31, 37] on span "Contratos" at bounding box center [25, 36] width 20 height 6
click at [106, 69] on input "search" at bounding box center [261, 68] width 336 height 12
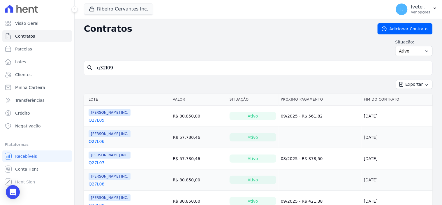
type input "q32l09"
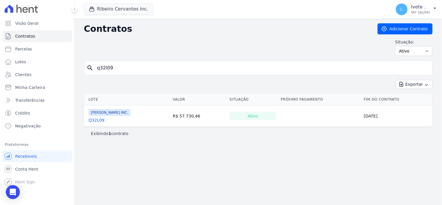
click at [97, 119] on link "Q32L09" at bounding box center [97, 120] width 16 height 6
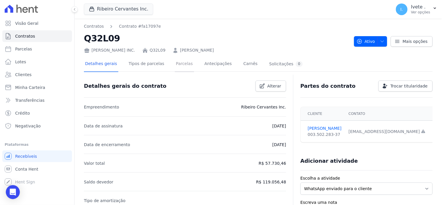
click at [175, 65] on link "Parcelas" at bounding box center [184, 63] width 19 height 15
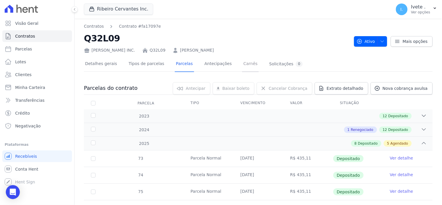
click at [242, 63] on link "Carnês" at bounding box center [250, 63] width 17 height 15
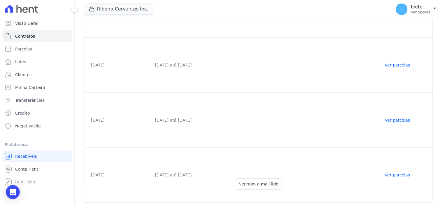
scroll to position [133, 0]
click at [396, 174] on link "Ver parcelas" at bounding box center [397, 174] width 25 height 5
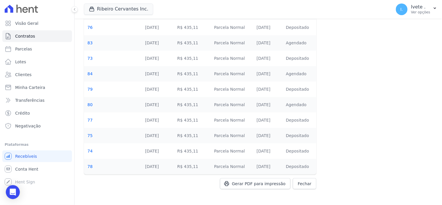
scroll to position [89, 0]
click at [254, 183] on span "Gerar PDF para impressão" at bounding box center [259, 183] width 54 height 6
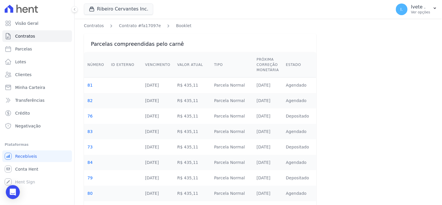
scroll to position [0, 0]
click at [24, 36] on span "Contratos" at bounding box center [25, 36] width 20 height 6
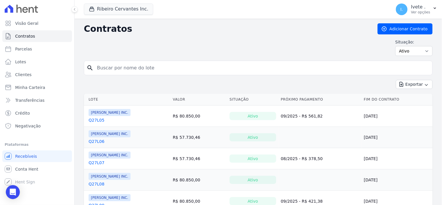
click at [111, 68] on input "search" at bounding box center [261, 68] width 336 height 12
type input "q32l09"
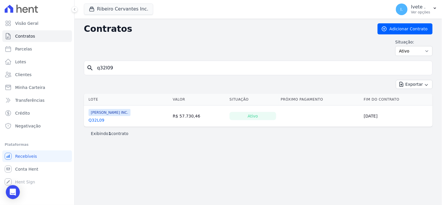
click at [97, 120] on link "Q32L09" at bounding box center [97, 120] width 16 height 6
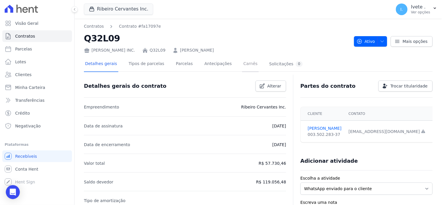
click at [242, 64] on link "Carnês" at bounding box center [250, 63] width 17 height 15
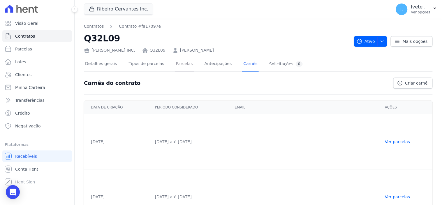
click at [176, 62] on link "Parcelas" at bounding box center [184, 63] width 19 height 15
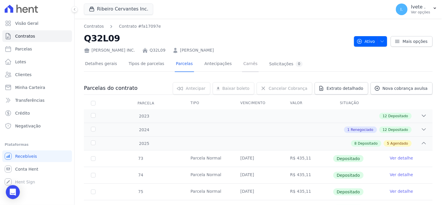
click at [242, 64] on link "Carnês" at bounding box center [250, 63] width 17 height 15
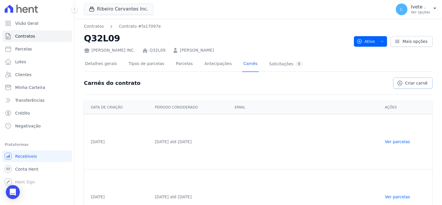
click at [409, 83] on span "Criar carnê" at bounding box center [416, 83] width 22 height 6
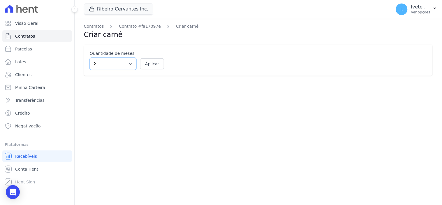
click at [129, 63] on select "2 3 4 5 6 7 8 9 10 11 12" at bounding box center [113, 64] width 47 height 12
select select "5"
click at [90, 58] on select "2 3 4 5 6 7 8 9 10 11 12" at bounding box center [113, 64] width 47 height 12
click at [152, 63] on button "Aplicar" at bounding box center [152, 63] width 24 height 11
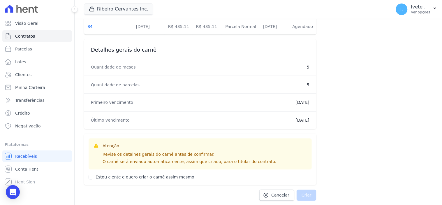
scroll to position [229, 0]
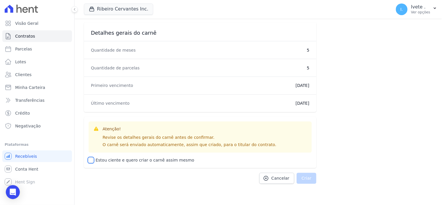
click at [91, 159] on input "Estou ciente e quero criar o carnê assim mesmo" at bounding box center [91, 160] width 5 height 5
checkbox input "true"
click at [307, 179] on button "Criar" at bounding box center [306, 178] width 20 height 11
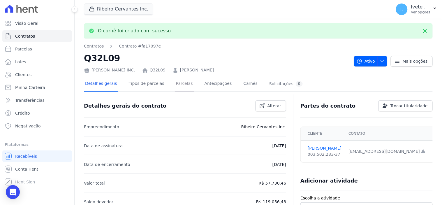
click at [177, 86] on link "Parcelas" at bounding box center [184, 83] width 19 height 15
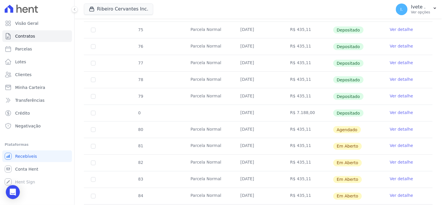
scroll to position [194, 0]
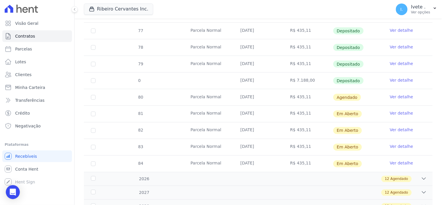
click at [397, 98] on link "Ver detalhe" at bounding box center [401, 97] width 23 height 6
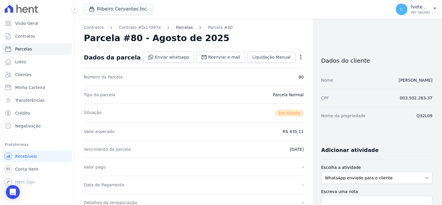
click at [176, 29] on link "Parcelas" at bounding box center [184, 27] width 17 height 6
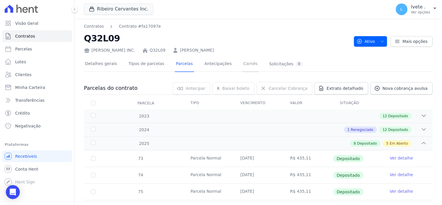
click at [242, 65] on link "Carnês" at bounding box center [250, 63] width 17 height 15
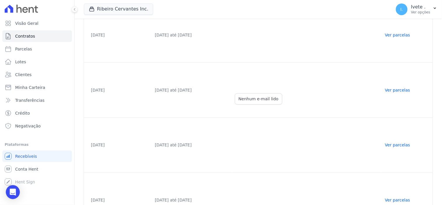
scroll to position [188, 0]
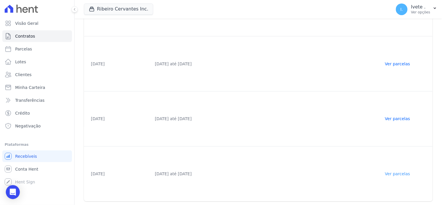
click at [399, 172] on link "Ver parcelas" at bounding box center [397, 174] width 25 height 5
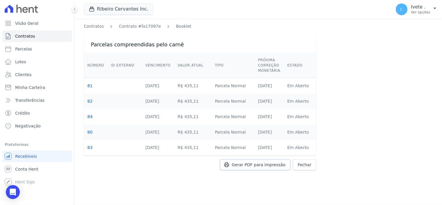
click at [270, 165] on span "Gerar PDF para impressão" at bounding box center [259, 165] width 54 height 6
click at [13, 191] on icon "Open Intercom Messenger" at bounding box center [12, 192] width 7 height 8
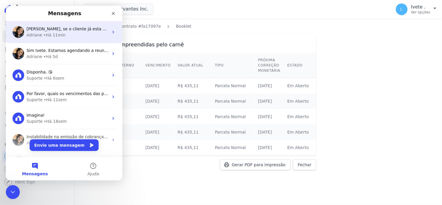
click at [53, 33] on div "• Há 11min" at bounding box center [54, 35] width 22 height 6
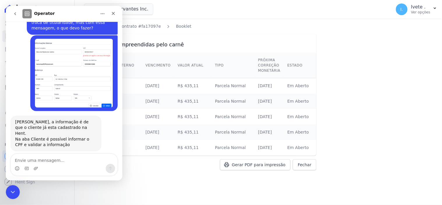
scroll to position [1451, 0]
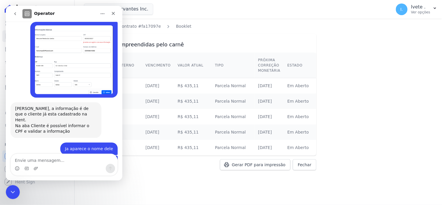
click at [33, 160] on textarea "Envie uma mensagem..." at bounding box center [63, 158] width 107 height 10
type textarea "Obrigada, deu certo!"
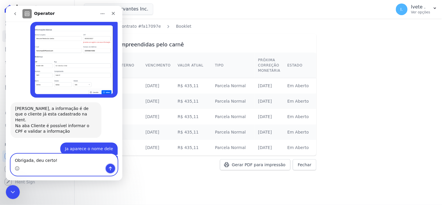
click at [108, 170] on icon "Enviar uma mensagem" at bounding box center [110, 168] width 5 height 5
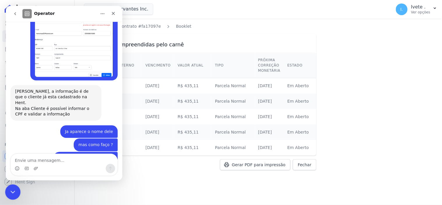
click at [15, 188] on div "Encerramento do Messenger da Intercom" at bounding box center [12, 191] width 14 height 14
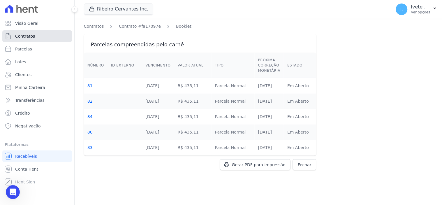
click at [35, 35] on link "Contratos" at bounding box center [37, 36] width 70 height 12
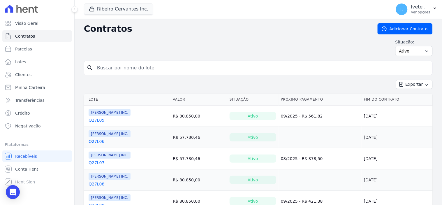
click at [126, 66] on input "search" at bounding box center [261, 68] width 336 height 12
type input "q32l09"
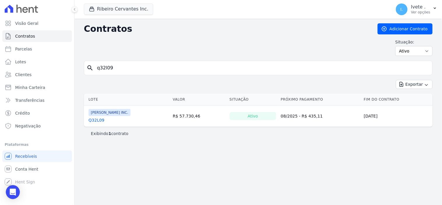
click at [95, 120] on link "Q32L09" at bounding box center [97, 120] width 16 height 6
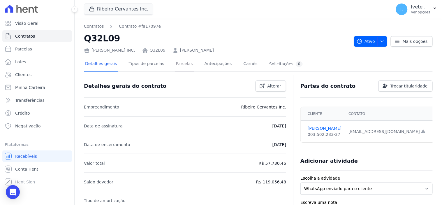
click at [176, 64] on link "Parcelas" at bounding box center [184, 63] width 19 height 15
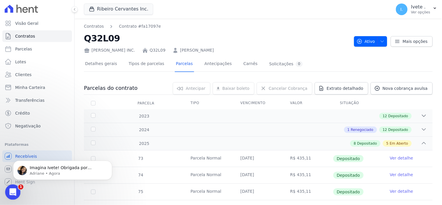
click at [13, 190] on icon "Abertura do Messenger da Intercom" at bounding box center [12, 191] width 10 height 10
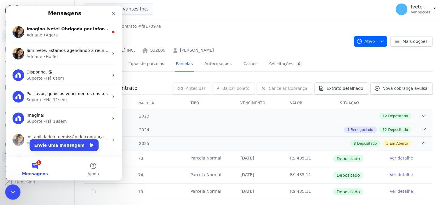
click at [10, 191] on icon "Encerramento do Messenger da Intercom" at bounding box center [11, 191] width 7 height 7
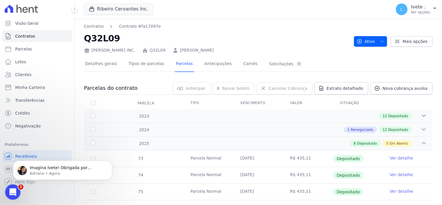
click at [14, 188] on div "Abertura do Messenger da Intercom" at bounding box center [11, 190] width 19 height 19
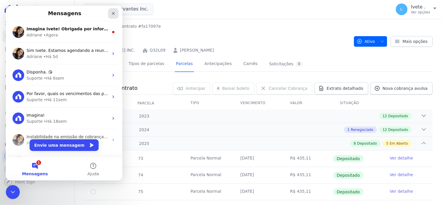
click at [112, 11] on icon "Fechar" at bounding box center [113, 13] width 5 height 5
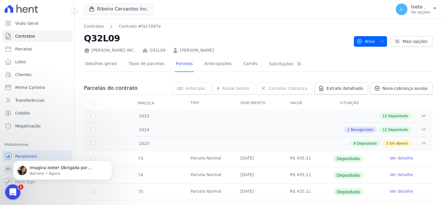
click at [9, 191] on icon "Abertura do Messenger da Intercom" at bounding box center [12, 191] width 10 height 10
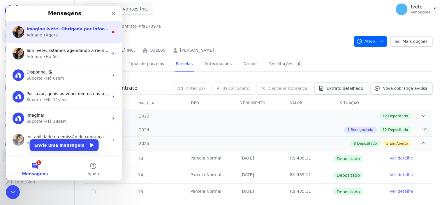
click at [62, 32] on div "Adriane • Agora" at bounding box center [67, 35] width 82 height 6
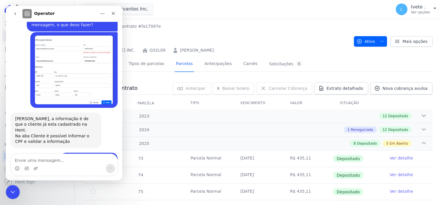
scroll to position [1501, 0]
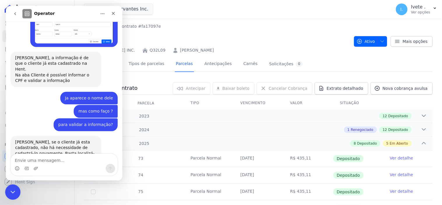
click at [13, 190] on icon "Encerramento do Messenger da Intercom" at bounding box center [11, 191] width 7 height 7
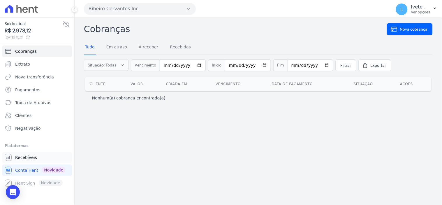
click at [25, 156] on span "Recebíveis" at bounding box center [26, 157] width 22 height 6
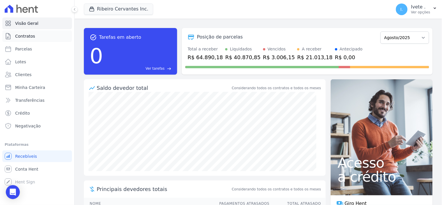
click at [28, 33] on span "Contratos" at bounding box center [25, 36] width 20 height 6
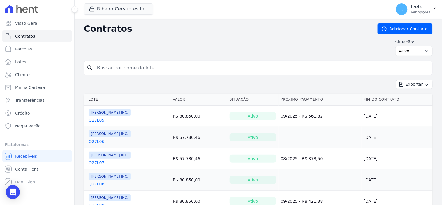
click at [114, 71] on input "search" at bounding box center [261, 68] width 336 height 12
type input "q33l20"
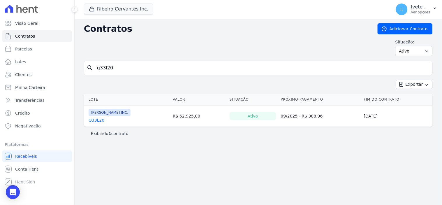
click at [98, 120] on link "Q33L20" at bounding box center [97, 120] width 16 height 6
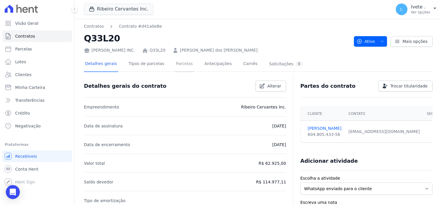
click at [175, 62] on link "Parcelas" at bounding box center [184, 63] width 19 height 15
click at [175, 64] on link "Parcelas" at bounding box center [184, 63] width 19 height 15
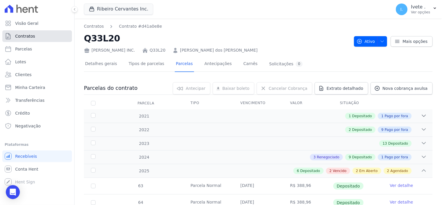
click at [30, 34] on span "Contratos" at bounding box center [25, 36] width 20 height 6
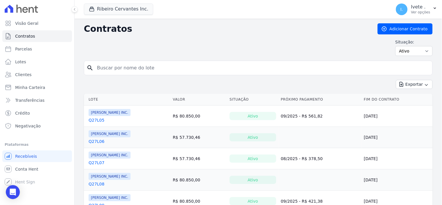
click at [102, 67] on input "search" at bounding box center [261, 68] width 336 height 12
type input "q28l02"
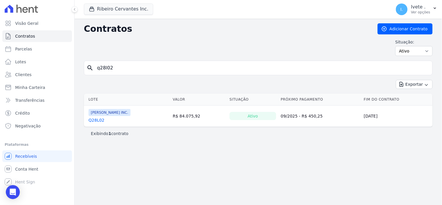
click at [97, 120] on link "Q28L02" at bounding box center [97, 120] width 16 height 6
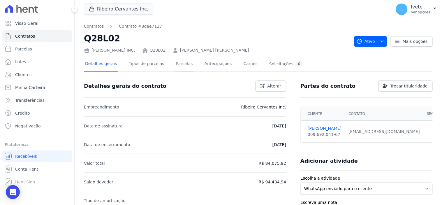
click at [176, 63] on link "Parcelas" at bounding box center [184, 63] width 19 height 15
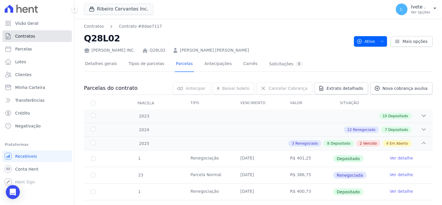
click at [41, 37] on link "Contratos" at bounding box center [37, 36] width 70 height 12
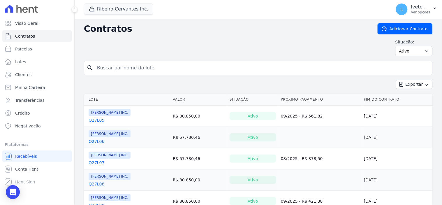
click at [118, 71] on input "search" at bounding box center [261, 68] width 336 height 12
type input "q28l30"
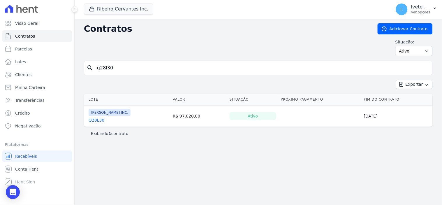
click at [97, 121] on link "Q28L30" at bounding box center [97, 120] width 16 height 6
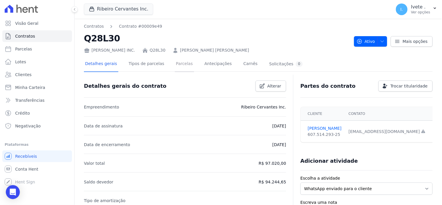
click at [175, 62] on link "Parcelas" at bounding box center [184, 63] width 19 height 15
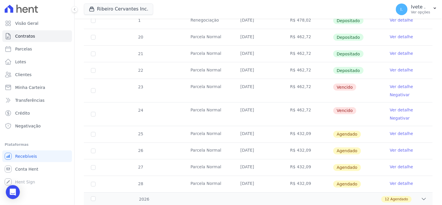
scroll to position [194, 0]
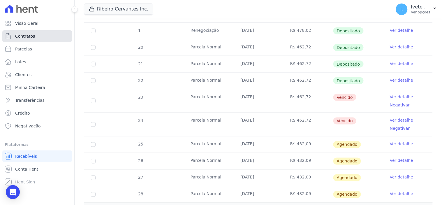
click at [25, 36] on span "Contratos" at bounding box center [25, 36] width 20 height 6
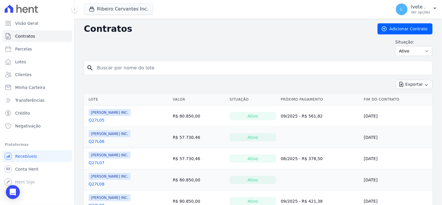
click at [110, 69] on input "search" at bounding box center [261, 68] width 336 height 12
type input "q28l14"
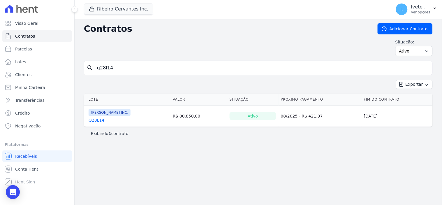
click at [96, 120] on link "Q28L14" at bounding box center [97, 120] width 16 height 6
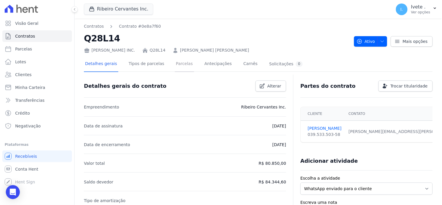
click at [178, 64] on link "Parcelas" at bounding box center [184, 63] width 19 height 15
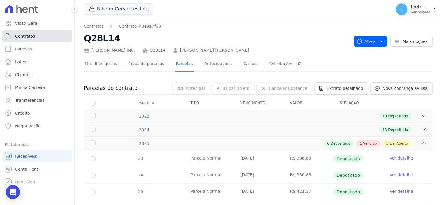
click at [24, 36] on span "Contratos" at bounding box center [25, 36] width 20 height 6
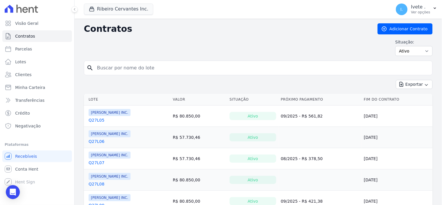
click at [112, 69] on input "search" at bounding box center [261, 68] width 336 height 12
type input "q28l08"
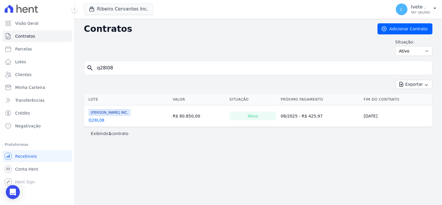
click at [97, 122] on link "Q28L08" at bounding box center [97, 120] width 16 height 6
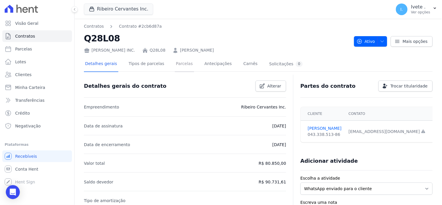
click at [178, 64] on link "Parcelas" at bounding box center [184, 63] width 19 height 15
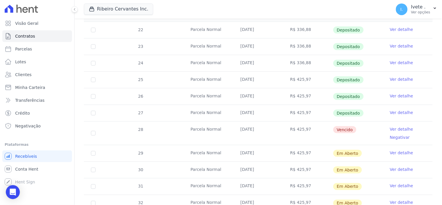
scroll to position [129, 0]
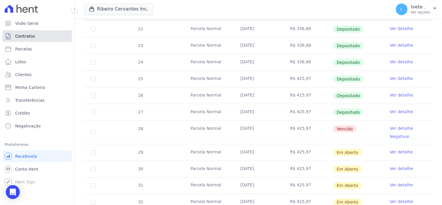
click at [36, 36] on link "Contratos" at bounding box center [37, 36] width 70 height 12
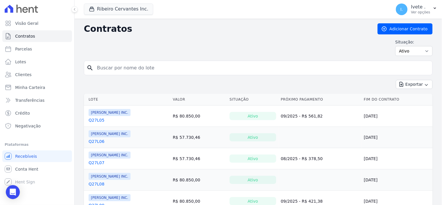
click at [111, 69] on input "search" at bounding box center [261, 68] width 336 height 12
click at [111, 65] on input "search" at bounding box center [261, 68] width 336 height 12
type input "q32l15"
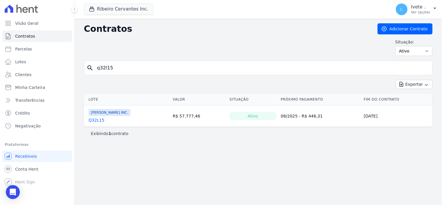
click at [95, 122] on link "Q32L15" at bounding box center [97, 120] width 16 height 6
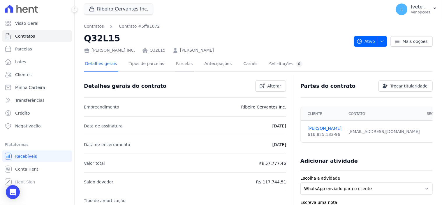
click at [178, 64] on link "Parcelas" at bounding box center [184, 63] width 19 height 15
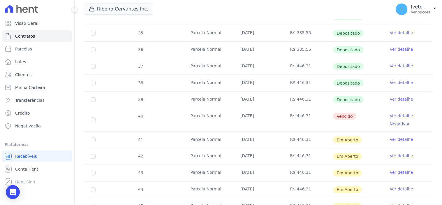
scroll to position [162, 0]
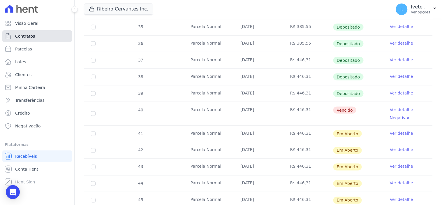
click at [33, 39] on span "Contratos" at bounding box center [25, 36] width 20 height 6
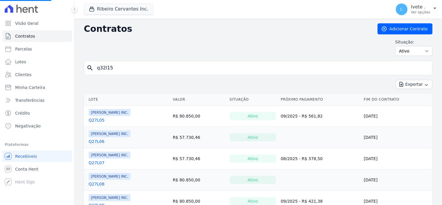
click at [107, 70] on input "q32l15" at bounding box center [261, 68] width 336 height 12
click at [111, 68] on input "q32l15" at bounding box center [261, 68] width 336 height 12
type input "q"
type input "q61l14"
click at [114, 68] on input "q61l14" at bounding box center [261, 68] width 336 height 12
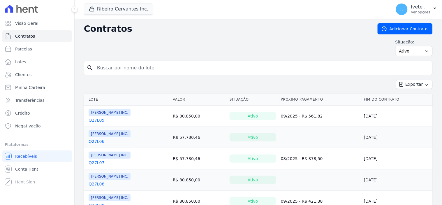
click at [96, 121] on link "Q27L05" at bounding box center [97, 120] width 16 height 6
click at [123, 70] on input "search" at bounding box center [261, 68] width 336 height 12
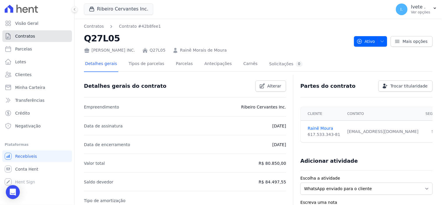
click at [38, 34] on link "Contratos" at bounding box center [37, 36] width 70 height 12
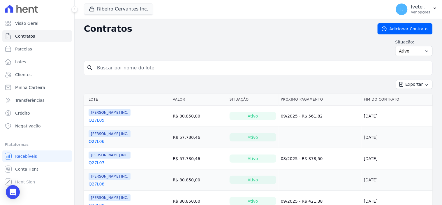
click at [128, 71] on input "search" at bounding box center [261, 68] width 336 height 12
type input "q61l14"
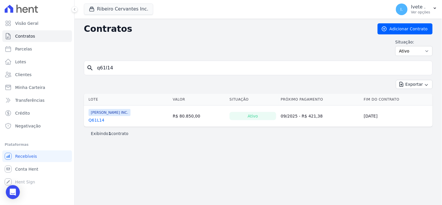
click at [95, 121] on link "Q61L14" at bounding box center [97, 120] width 16 height 6
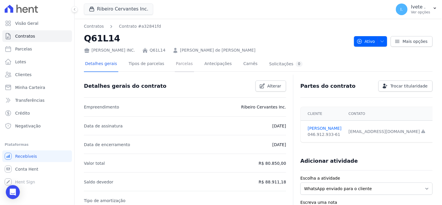
click at [178, 63] on link "Parcelas" at bounding box center [184, 63] width 19 height 15
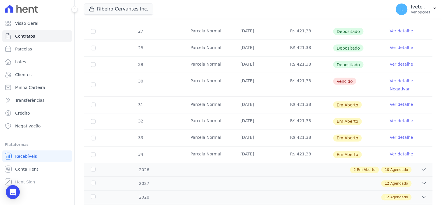
scroll to position [162, 0]
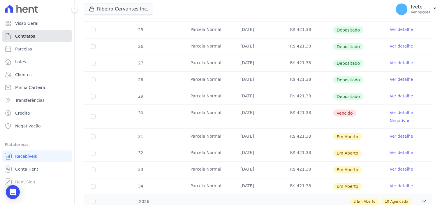
click at [29, 36] on span "Contratos" at bounding box center [25, 36] width 20 height 6
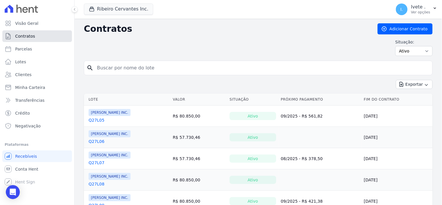
click at [41, 36] on link "Contratos" at bounding box center [37, 36] width 70 height 12
click at [26, 168] on span "Conta Hent" at bounding box center [26, 169] width 23 height 6
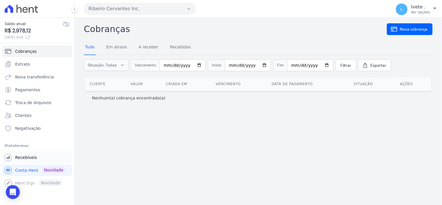
click at [19, 157] on span "Recebíveis" at bounding box center [26, 157] width 22 height 6
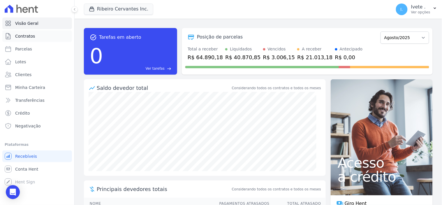
click at [26, 33] on span "Contratos" at bounding box center [25, 36] width 20 height 6
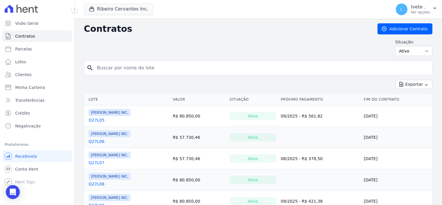
click at [112, 68] on input "search" at bounding box center [261, 68] width 336 height 12
type input "q258l28"
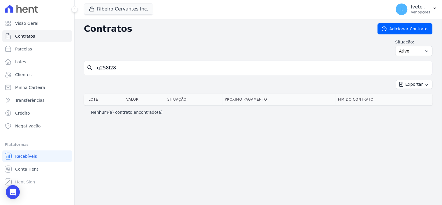
click at [122, 67] on input "q258l28" at bounding box center [261, 68] width 336 height 12
type input "q28l28"
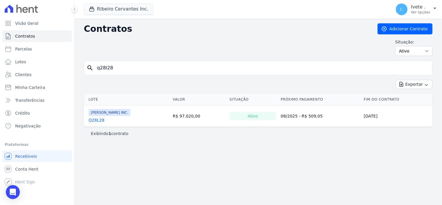
click at [97, 121] on link "Q28L28" at bounding box center [97, 120] width 16 height 6
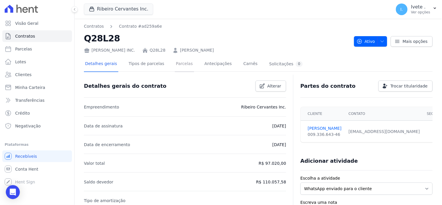
click at [176, 64] on link "Parcelas" at bounding box center [184, 63] width 19 height 15
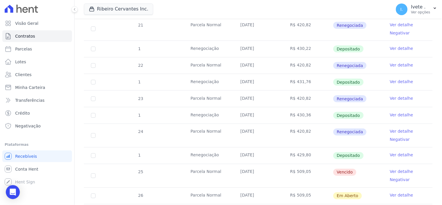
scroll to position [194, 0]
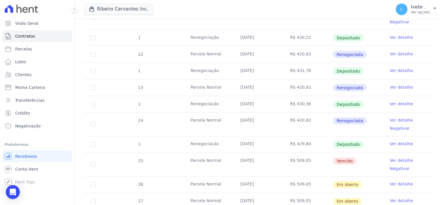
click at [395, 160] on link "Ver detalhe" at bounding box center [401, 161] width 23 height 6
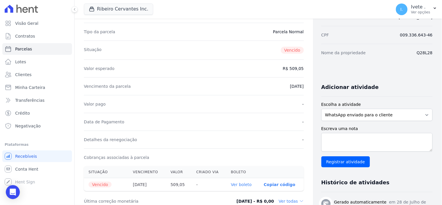
scroll to position [65, 0]
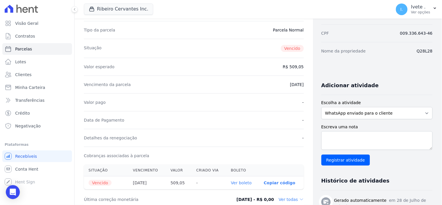
click at [240, 184] on link "Ver boleto" at bounding box center [241, 182] width 21 height 5
